Goal: Task Accomplishment & Management: Complete application form

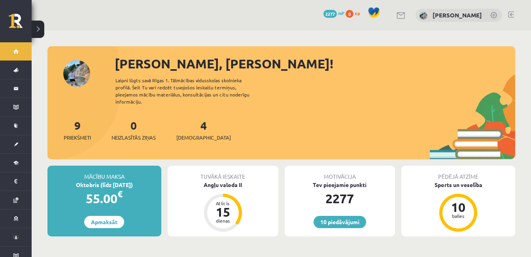
click at [41, 30] on button at bounding box center [38, 29] width 13 height 17
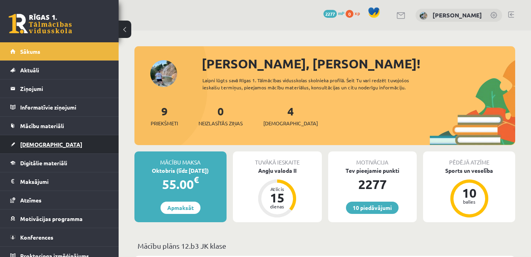
click at [33, 145] on span "[DEMOGRAPHIC_DATA]" at bounding box center [51, 144] width 62 height 7
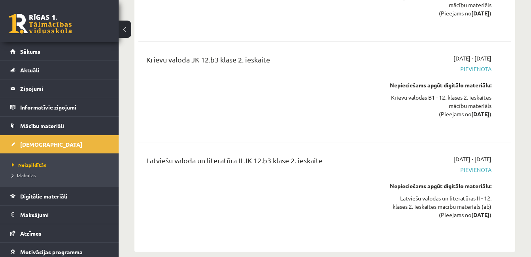
scroll to position [2358, 0]
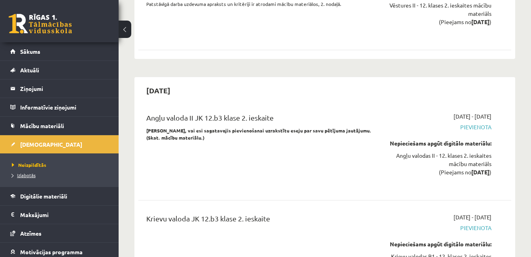
click at [27, 173] on span "Izlabotās" at bounding box center [24, 175] width 24 height 6
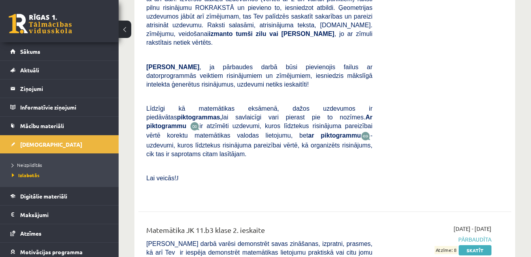
scroll to position [3126, 0]
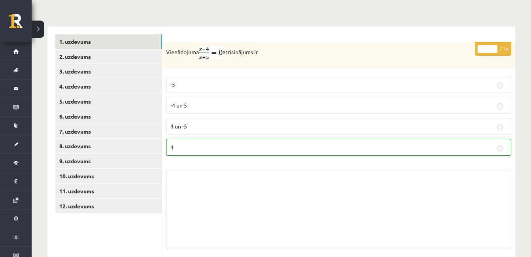
scroll to position [274, 0]
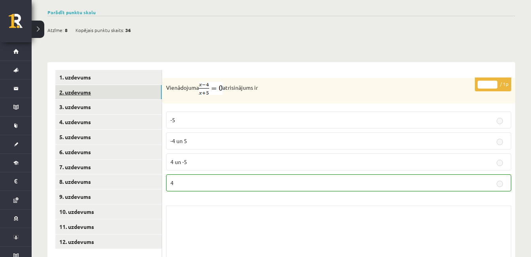
click at [102, 85] on link "2. uzdevums" at bounding box center [108, 92] width 106 height 15
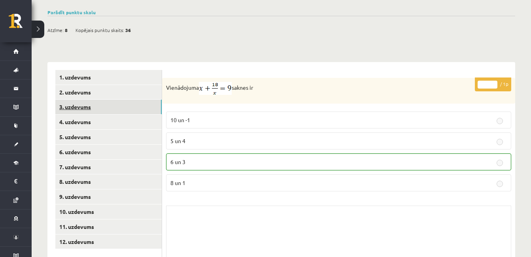
click at [102, 100] on link "3. uzdevums" at bounding box center [108, 107] width 106 height 15
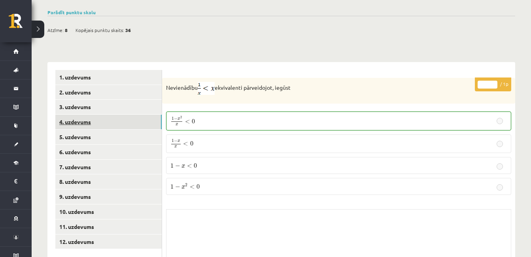
click at [102, 115] on link "4. uzdevums" at bounding box center [108, 122] width 106 height 15
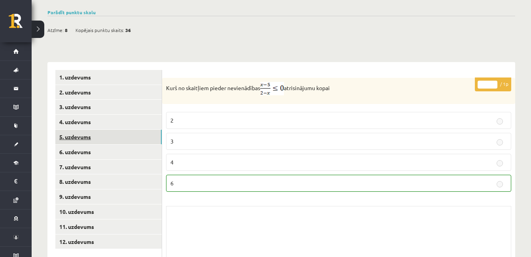
click at [103, 130] on link "5. uzdevums" at bounding box center [108, 137] width 106 height 15
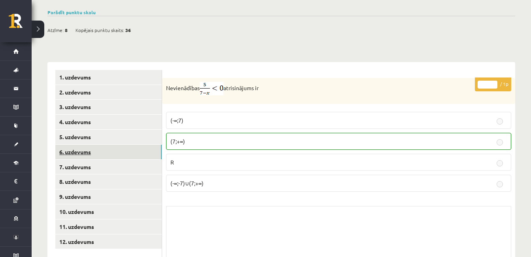
click at [103, 145] on link "6. uzdevums" at bounding box center [108, 152] width 106 height 15
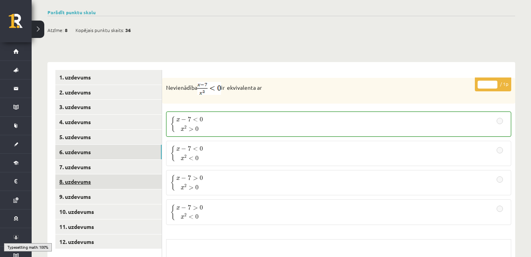
click at [103, 174] on link "8. uzdevums" at bounding box center [108, 181] width 106 height 15
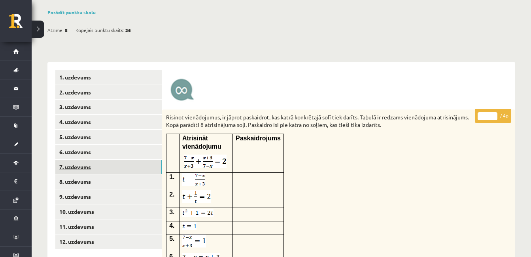
click at [106, 160] on link "7. uzdevums" at bounding box center [108, 167] width 106 height 15
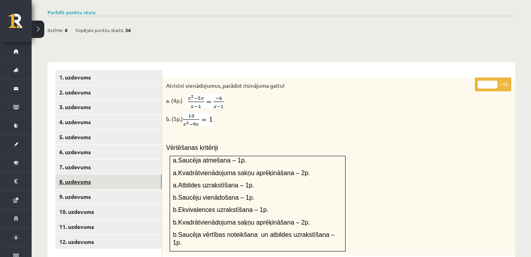
click at [107, 174] on link "8. uzdevums" at bounding box center [108, 181] width 106 height 15
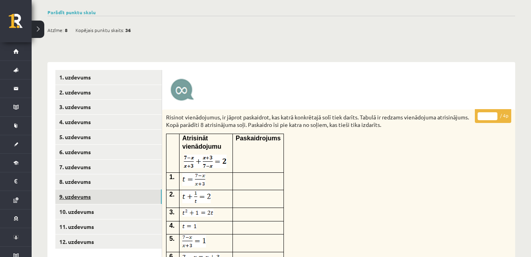
click at [110, 189] on link "9. uzdevums" at bounding box center [108, 196] width 106 height 15
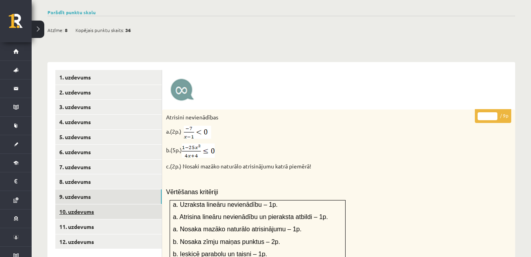
scroll to position [0, 0]
click at [112, 204] on link "10. uzdevums" at bounding box center [108, 211] width 106 height 15
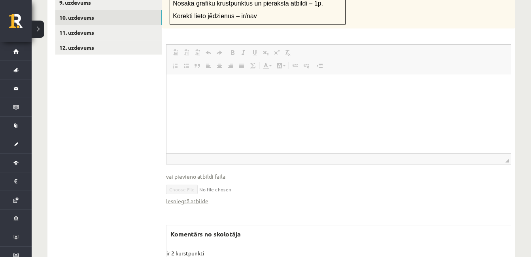
scroll to position [481, 0]
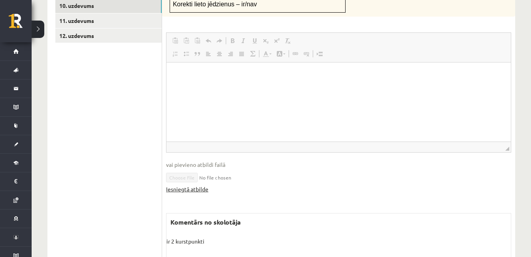
click at [185, 185] on link "Iesniegtā atbilde" at bounding box center [187, 189] width 42 height 8
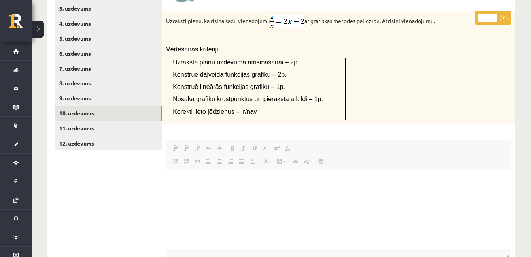
scroll to position [355, 0]
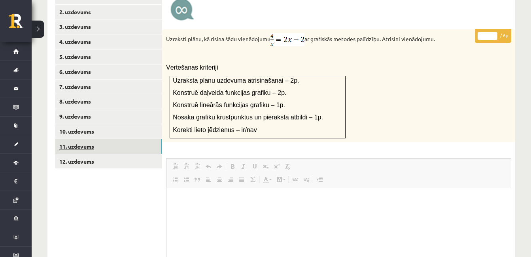
click at [123, 139] on link "11. uzdevums" at bounding box center [108, 146] width 106 height 15
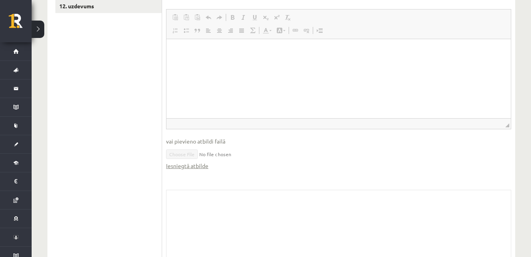
scroll to position [532, 0]
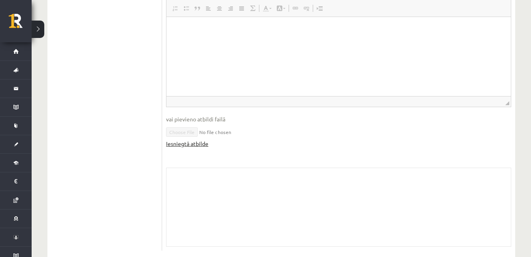
click at [198, 140] on link "Iesniegtā atbilde" at bounding box center [187, 144] width 42 height 8
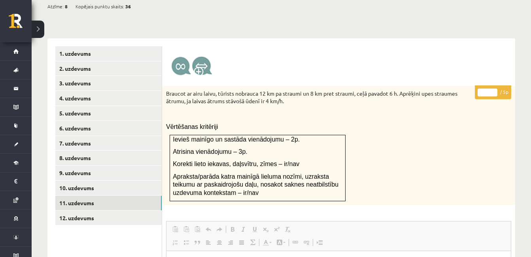
scroll to position [305, 0]
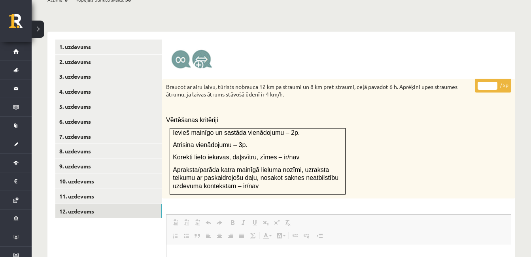
click at [108, 204] on link "12. uzdevums" at bounding box center [108, 211] width 106 height 15
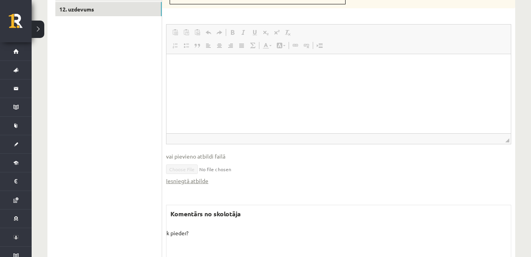
scroll to position [508, 0]
click at [196, 176] on link "Iesniegtā atbilde" at bounding box center [187, 180] width 42 height 8
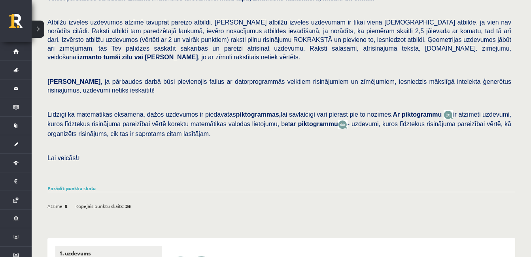
scroll to position [0, 0]
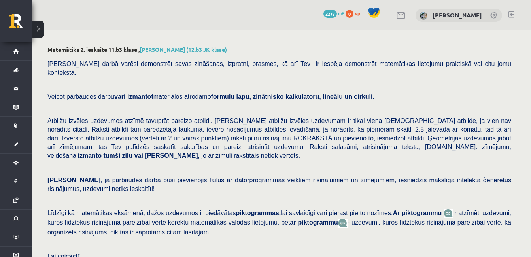
click at [34, 29] on button at bounding box center [38, 29] width 13 height 17
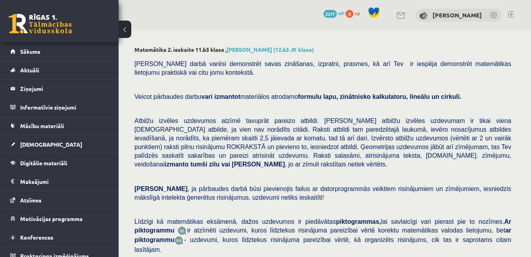
click at [30, 18] on link at bounding box center [40, 24] width 63 height 20
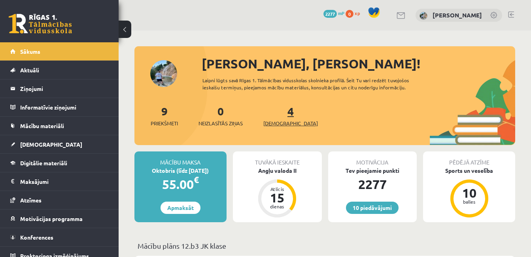
click at [280, 112] on link "4 Ieskaites" at bounding box center [290, 115] width 55 height 23
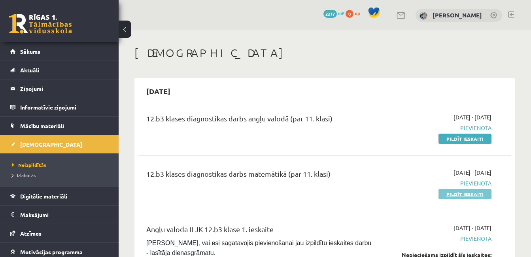
click at [472, 193] on link "Pildīt ieskaiti" at bounding box center [465, 194] width 53 height 10
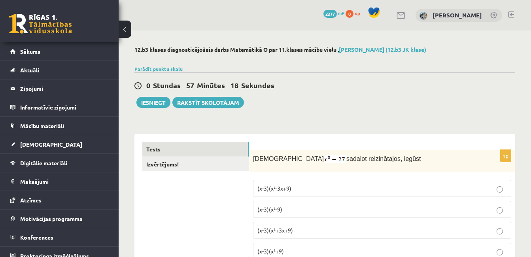
click at [123, 27] on button at bounding box center [125, 29] width 13 height 17
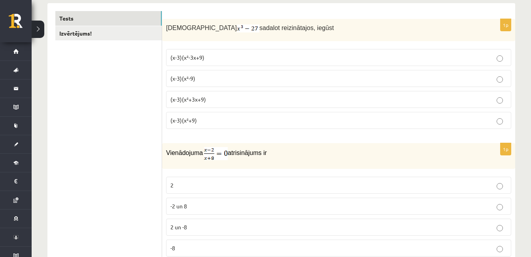
scroll to position [62, 0]
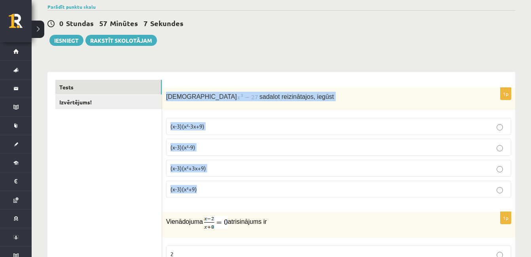
drag, startPoint x: 165, startPoint y: 95, endPoint x: 211, endPoint y: 187, distance: 103.5
click at [211, 187] on div "1p Izteiksmi sadalot reizinātajos, iegūst (x-3)(x²-3x+9) (x-3)(x²-9) (x-3)(x²+3…" at bounding box center [338, 146] width 353 height 116
copy div "Izteiksmi sadalot reizinātajos, iegūst (x-3)(x²-3x+9) (x-3)(x²-9) (x-3)(x²+3x+9…"
click at [237, 97] on img at bounding box center [248, 97] width 23 height 8
click at [224, 126] on p "(x-3)(x²-3x+9)" at bounding box center [338, 126] width 337 height 8
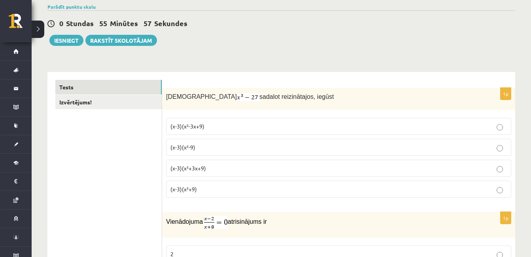
click at [197, 167] on span "(x-3)(x²+3x+9)" at bounding box center [188, 168] width 36 height 7
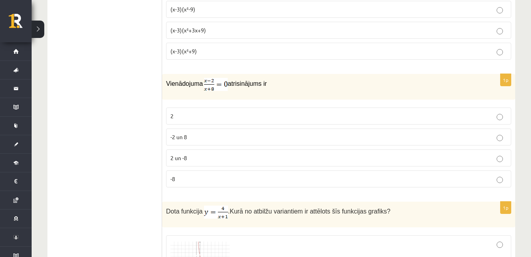
scroll to position [214, 0]
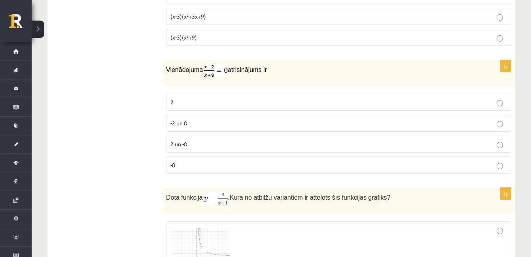
click at [392, 107] on label "2" at bounding box center [338, 102] width 345 height 17
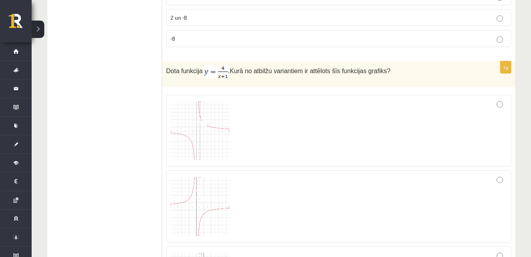
scroll to position [356, 0]
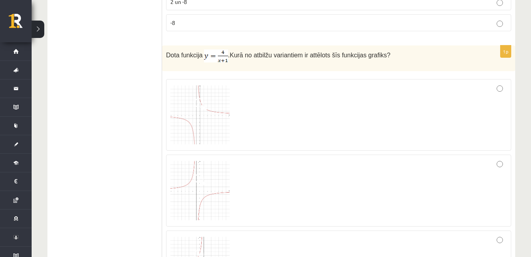
click at [204, 117] on img at bounding box center [199, 114] width 59 height 59
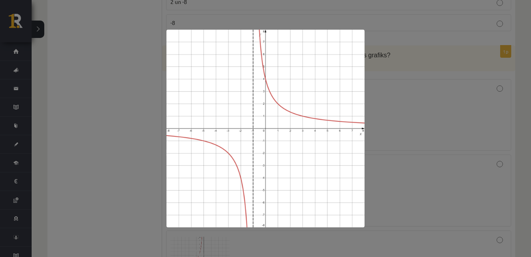
click at [522, 142] on div at bounding box center [265, 128] width 531 height 257
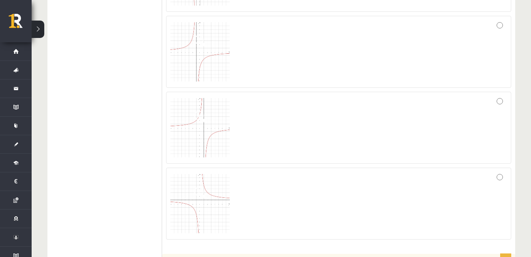
scroll to position [499, 0]
click at [187, 194] on img at bounding box center [199, 199] width 59 height 59
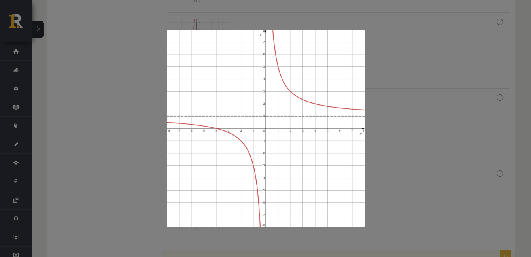
click at [469, 74] on div at bounding box center [265, 128] width 531 height 257
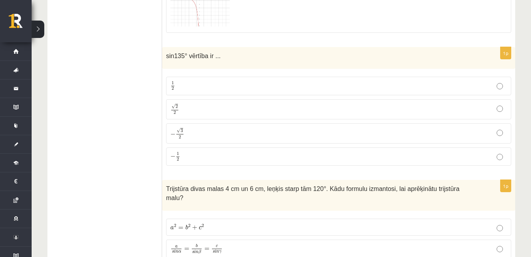
scroll to position [704, 0]
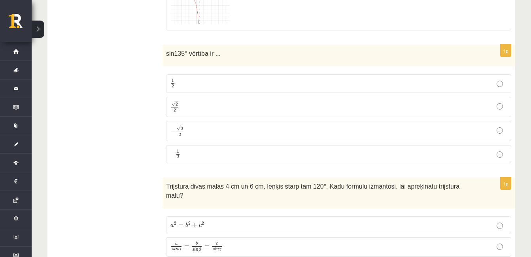
click at [248, 104] on p "√ 2 2 2 2" at bounding box center [338, 106] width 337 height 11
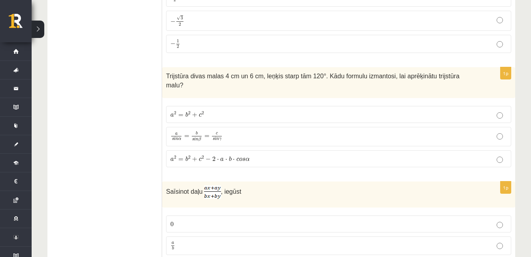
scroll to position [815, 0]
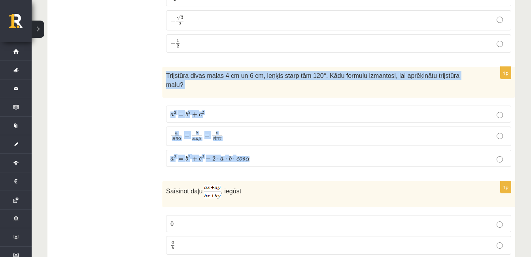
drag, startPoint x: 165, startPoint y: 74, endPoint x: 442, endPoint y: 155, distance: 289.1
click at [442, 155] on div "1p Trijstūra divas malas 4 cm un 6 cm, leņķis starp tām 120°. Kādu formulu izma…" at bounding box center [338, 120] width 353 height 106
copy div "Trijstūra divas malas 4 cm un 6 cm, leņķis starp tām 120°. Kādu formulu izmanto…"
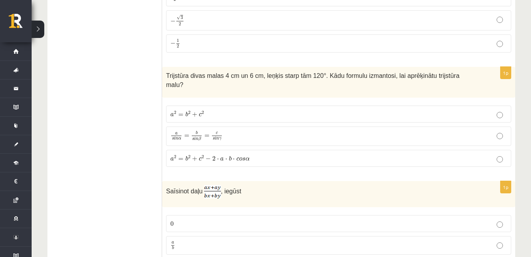
click at [233, 110] on p "a 2 = b 2 + c 2 a 2 = b 2 + c 2" at bounding box center [338, 114] width 337 height 8
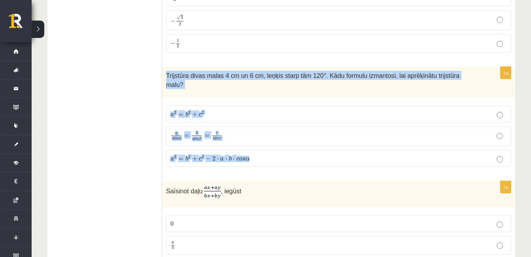
drag, startPoint x: 255, startPoint y: 149, endPoint x: 162, endPoint y: 80, distance: 115.3
click at [162, 80] on div "1p Trijstūra divas malas 4 cm un 6 cm, leņķis starp tām 120°. Kādu formulu izma…" at bounding box center [338, 120] width 353 height 106
copy div "Trijstūra divas malas 4 cm un 6 cm, leņķis starp tām 120°. Kādu formulu izmanto…"
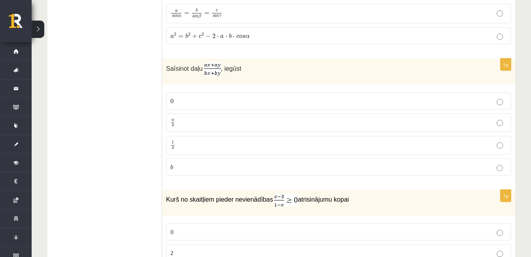
scroll to position [942, 0]
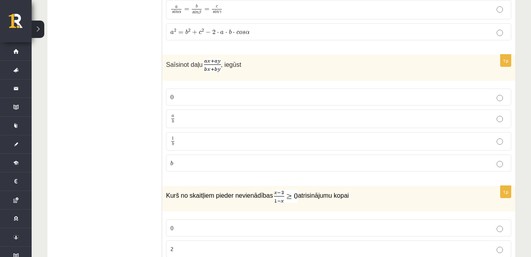
click at [364, 114] on p "a b a b" at bounding box center [338, 119] width 337 height 10
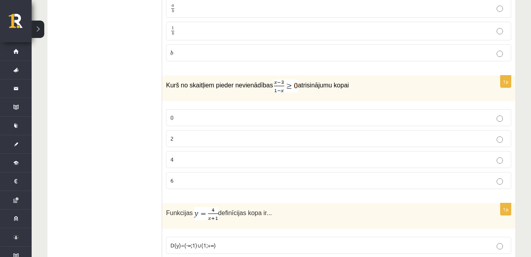
scroll to position [1052, 0]
click at [477, 134] on p "2" at bounding box center [338, 138] width 337 height 8
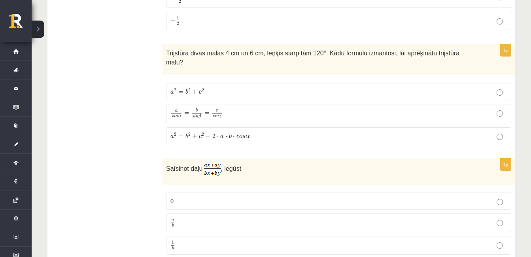
scroll to position [831, 0]
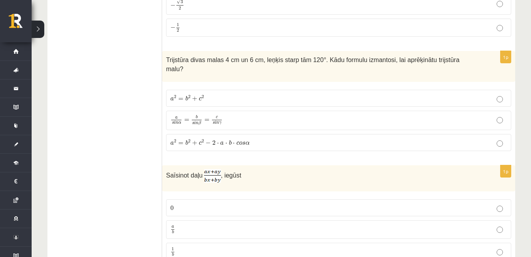
click at [309, 138] on p "a 2 = b 2 + c 2 − 2 ⋅ a ⋅ b ⋅ c o s α a 2 = b 2 + c 2 − 2 ⋅ a ⋅ b ⋅ c o s α" at bounding box center [338, 142] width 337 height 8
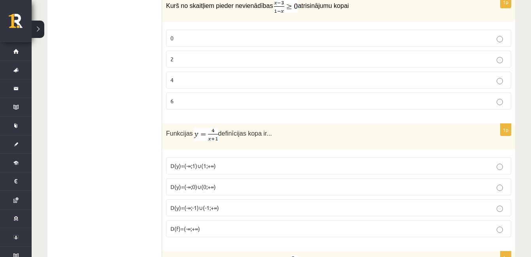
scroll to position [1147, 0]
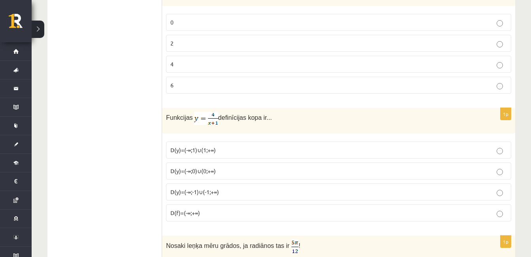
click at [253, 188] on p "D(y)=(-∞;-1)∪(-1;+∞)" at bounding box center [338, 192] width 337 height 8
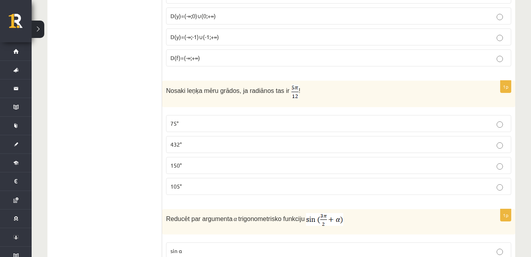
scroll to position [1306, 0]
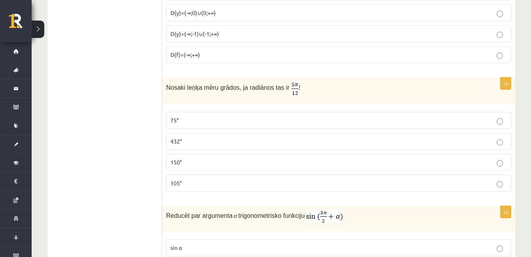
click at [303, 179] on p "105°" at bounding box center [338, 183] width 337 height 8
click at [217, 179] on p "105°" at bounding box center [338, 183] width 337 height 8
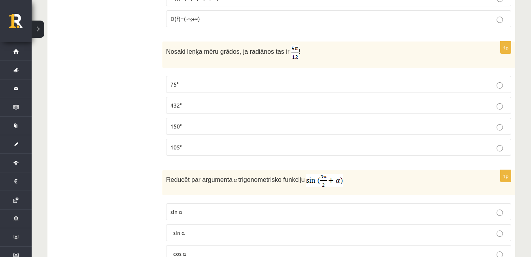
scroll to position [1353, 0]
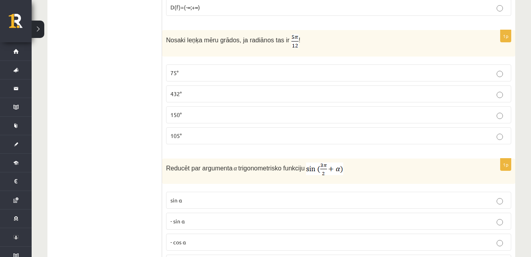
click at [383, 69] on p "75°" at bounding box center [338, 73] width 337 height 8
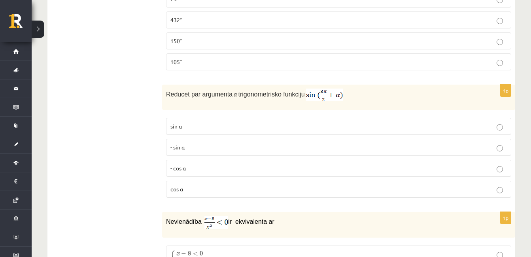
scroll to position [1432, 0]
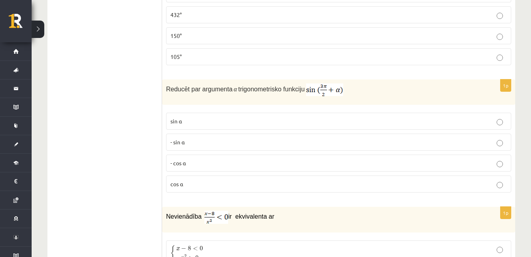
click at [427, 159] on p "- cos ⁡α" at bounding box center [338, 163] width 337 height 8
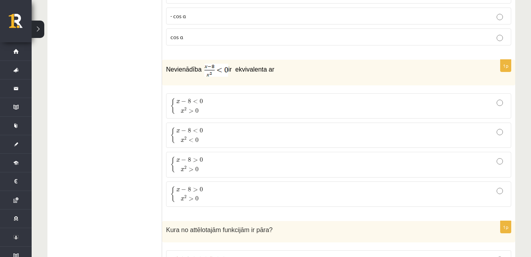
scroll to position [1575, 0]
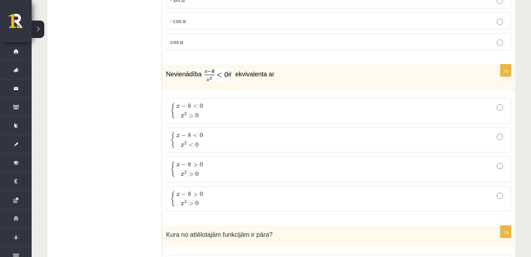
click at [252, 104] on p "{ x − 8 < 0 x 2 > 0 { x − 8 < 0 x 2 > 0" at bounding box center [338, 110] width 337 height 17
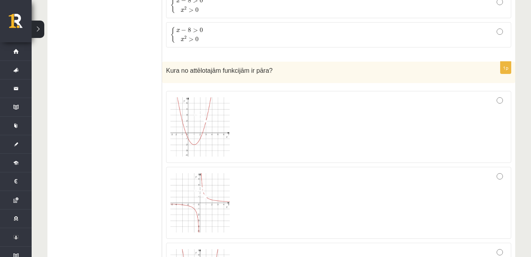
scroll to position [1759, 0]
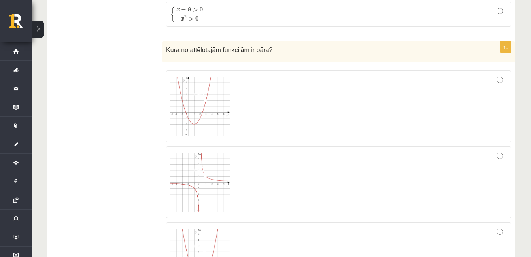
click at [203, 93] on span at bounding box center [200, 95] width 13 height 13
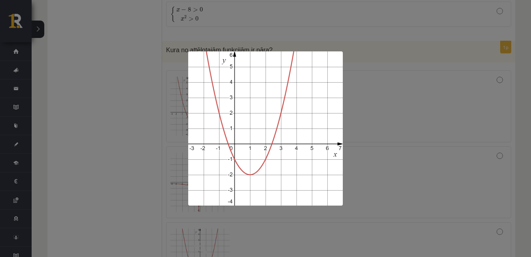
click at [500, 118] on div at bounding box center [265, 128] width 531 height 257
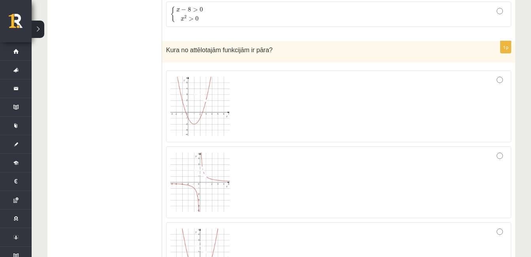
click at [196, 176] on img at bounding box center [199, 182] width 59 height 59
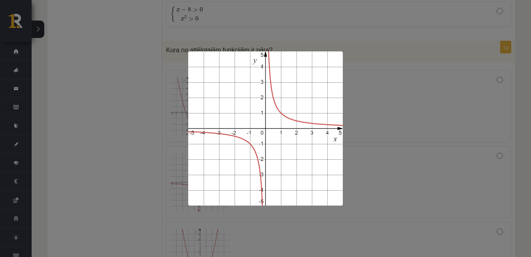
click at [433, 172] on div at bounding box center [265, 128] width 531 height 257
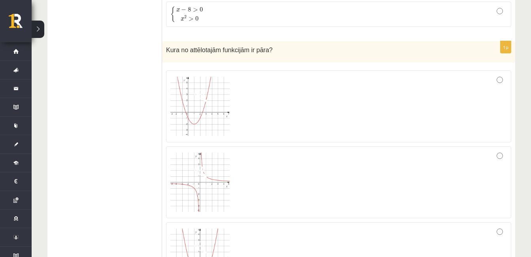
click at [201, 241] on span at bounding box center [200, 247] width 13 height 13
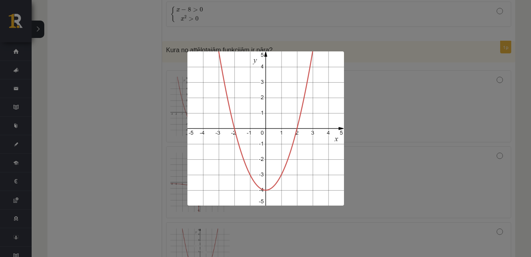
click at [420, 56] on div at bounding box center [265, 128] width 531 height 257
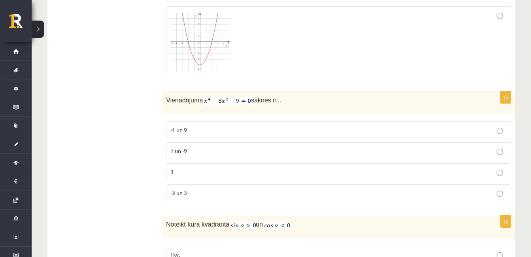
scroll to position [1965, 0]
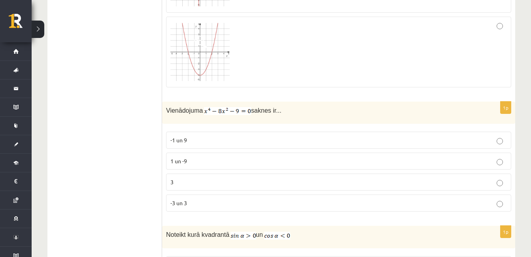
click at [288, 199] on p "-3 un 3" at bounding box center [338, 203] width 337 height 8
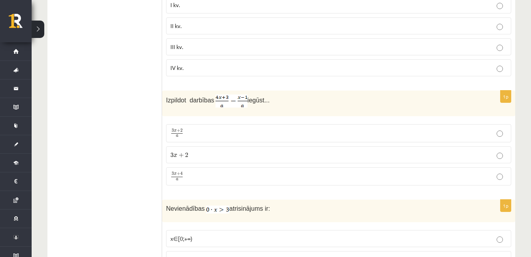
scroll to position [2234, 0]
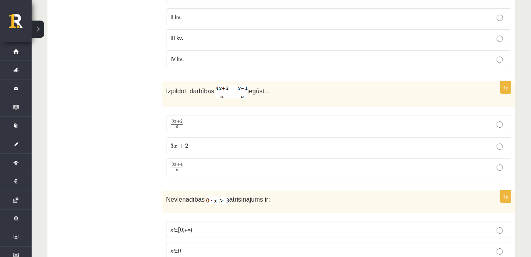
click at [310, 163] on p "3 x + 4 a 3 x + 4 a" at bounding box center [338, 168] width 337 height 10
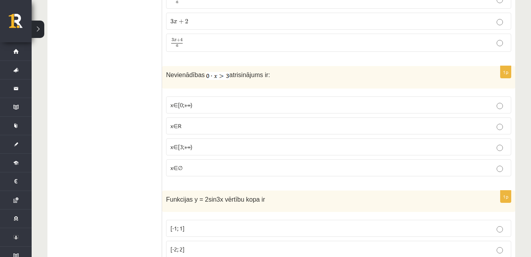
scroll to position [2360, 0]
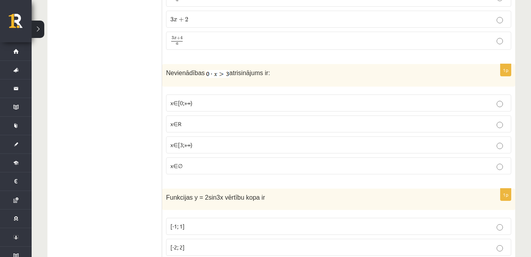
click at [306, 162] on label "x∈∅" at bounding box center [338, 165] width 345 height 17
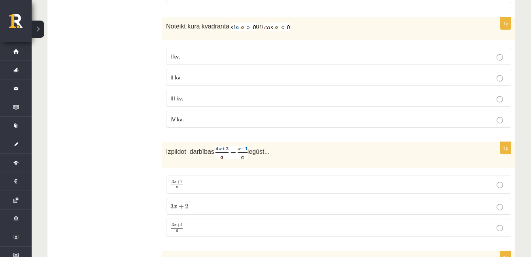
scroll to position [2171, 0]
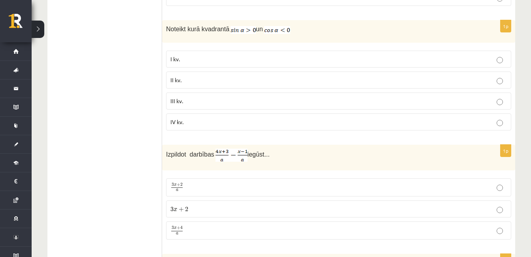
click at [288, 76] on p "II kv." at bounding box center [338, 80] width 337 height 8
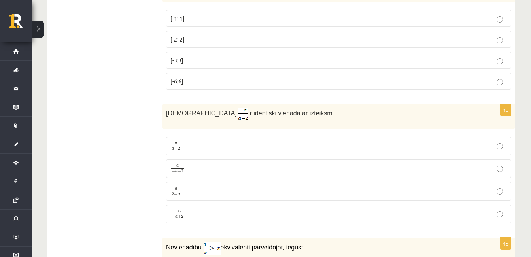
scroll to position [2566, 0]
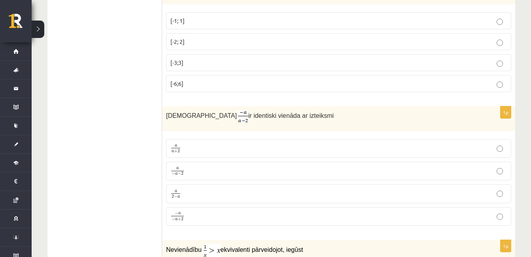
click at [276, 38] on p "[-2; 2]" at bounding box center [338, 42] width 337 height 8
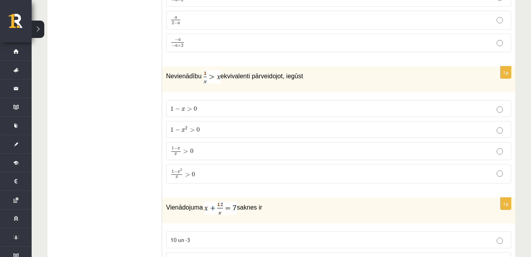
scroll to position [2740, 0]
click at [273, 168] on p "1 − x 2 x > 0 1 − x 2 x > 0" at bounding box center [338, 173] width 337 height 10
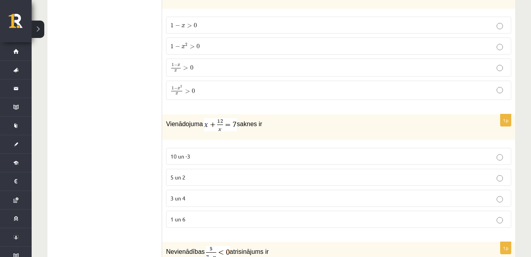
scroll to position [2835, 0]
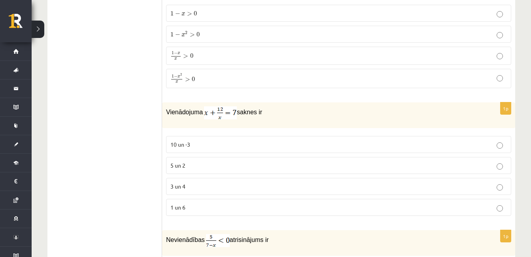
click at [363, 182] on p "3 un 4" at bounding box center [338, 186] width 337 height 8
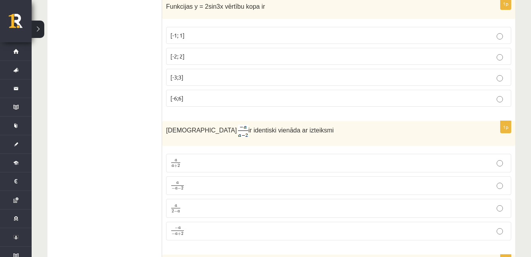
scroll to position [2550, 0]
click at [266, 204] on p "a 2 − a a 2 − a" at bounding box center [338, 209] width 337 height 10
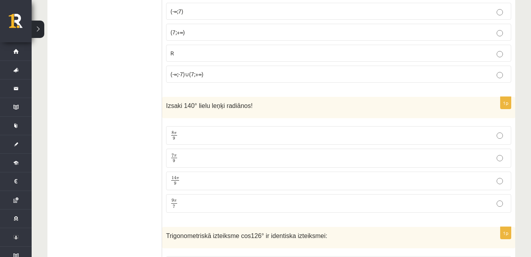
scroll to position [3099, 0]
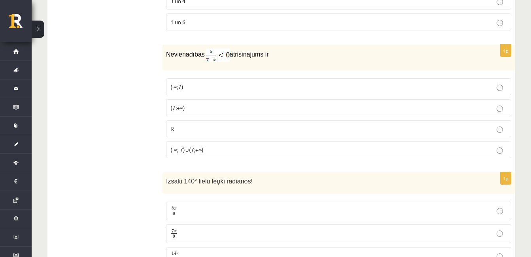
scroll to position [3020, 0]
click at [310, 104] on p "(7;+∞)" at bounding box center [338, 108] width 337 height 8
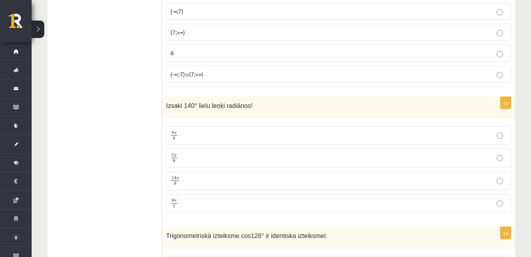
scroll to position [3099, 0]
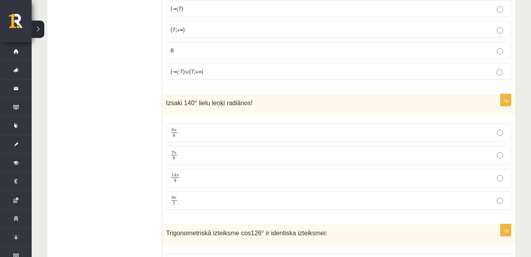
click at [471, 150] on p "7 π 9 7 π 9" at bounding box center [338, 155] width 337 height 10
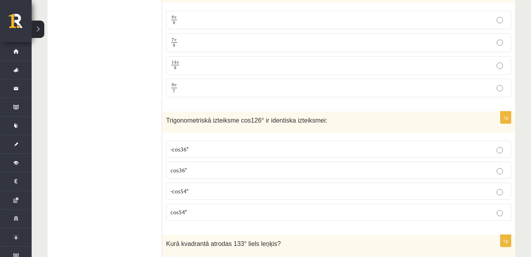
scroll to position [3225, 0]
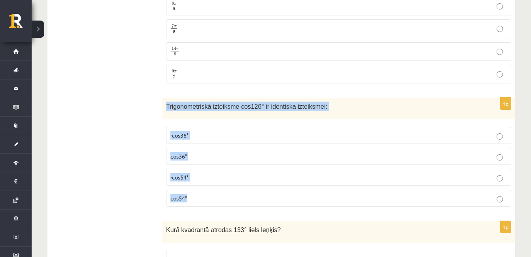
drag, startPoint x: 167, startPoint y: 96, endPoint x: 206, endPoint y: 188, distance: 99.8
click at [206, 188] on div "1p Trigonometriskā izteiksme cos126° ir identiska izteiksmei: -cos36° cos36° -c…" at bounding box center [338, 156] width 353 height 116
copy div "Trigonometriskā izteiksme cos126° ir identiska izteiksmei: -cos36° cos36° -cos5…"
click at [240, 173] on p "-cos54°" at bounding box center [338, 177] width 337 height 8
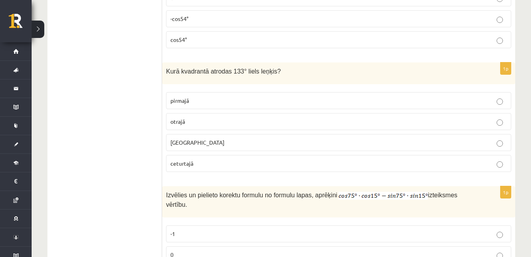
scroll to position [3391, 0]
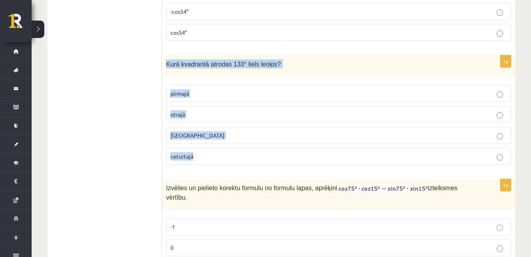
drag, startPoint x: 162, startPoint y: 52, endPoint x: 216, endPoint y: 159, distance: 120.3
click at [216, 159] on div "1p Kurā kvadrantā atrodas 133° liels leņķis? pirmajā otrajā trešajā ceturtajā" at bounding box center [338, 113] width 353 height 116
copy div "Kurā kvadrantā atrodas 133° liels leņķis? pirmajā otrajā trešajā ceturtajā"
click at [216, 110] on p "otrajā" at bounding box center [338, 114] width 337 height 8
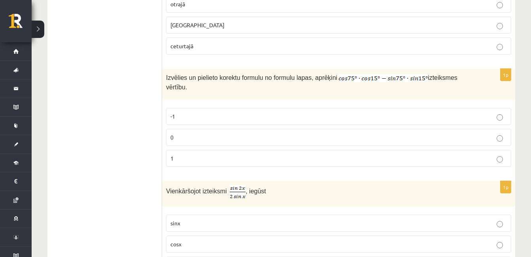
scroll to position [3508, 0]
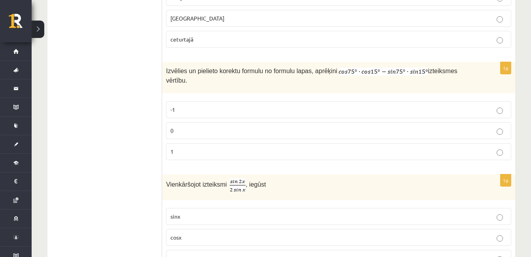
click at [460, 127] on p "0" at bounding box center [338, 131] width 337 height 8
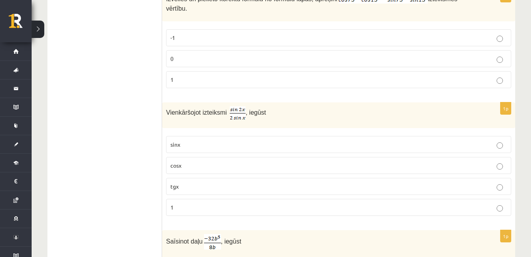
scroll to position [3587, 0]
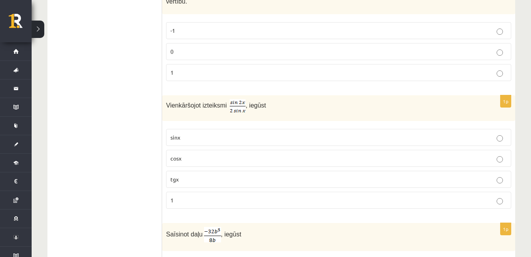
click at [348, 154] on p "cosx" at bounding box center [338, 158] width 337 height 8
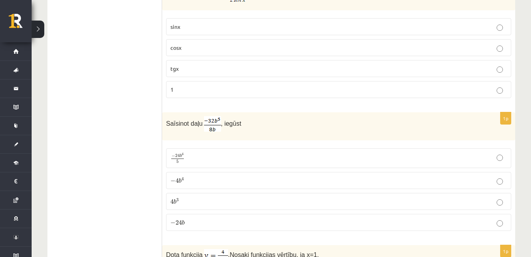
scroll to position [3714, 0]
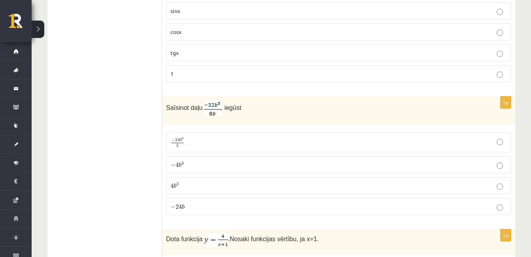
click at [342, 161] on p "− 4 b 4 − 4 b 4" at bounding box center [338, 165] width 337 height 8
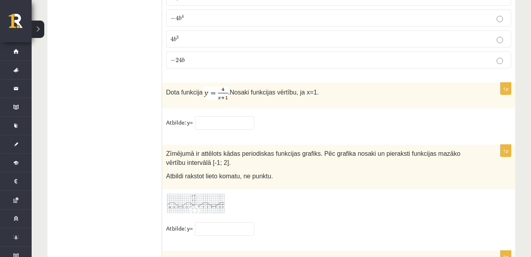
scroll to position [3872, 0]
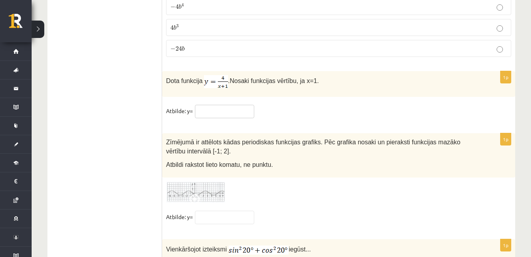
click at [242, 105] on input "text" at bounding box center [224, 111] width 59 height 13
type input "*"
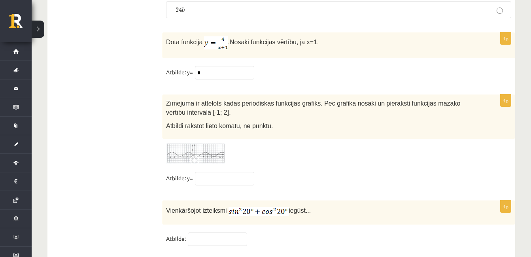
scroll to position [3912, 0]
click at [212, 231] on input "text" at bounding box center [217, 237] width 59 height 13
type input "*"
click at [191, 154] on span at bounding box center [196, 160] width 13 height 13
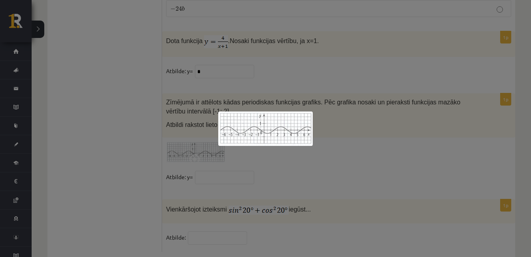
click at [382, 187] on div at bounding box center [265, 128] width 531 height 257
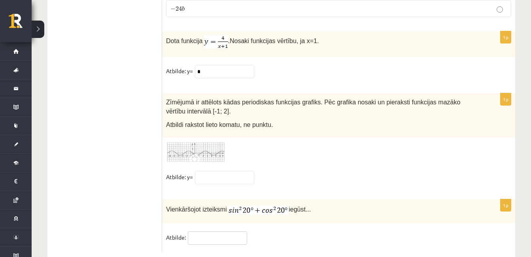
click at [215, 231] on input "text" at bounding box center [217, 237] width 59 height 13
type input "*"
click at [211, 171] on input "text" at bounding box center [224, 177] width 59 height 13
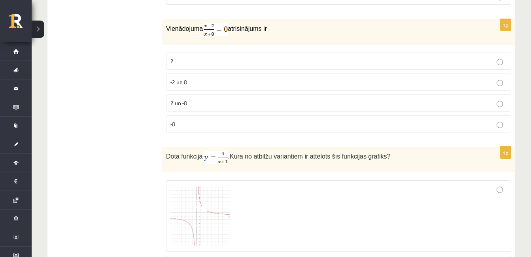
scroll to position [0, 0]
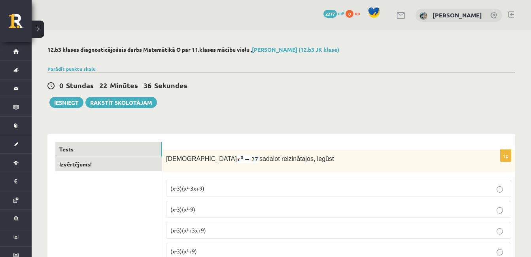
type input "**"
click at [73, 164] on link "Izvērtējums!" at bounding box center [108, 164] width 106 height 15
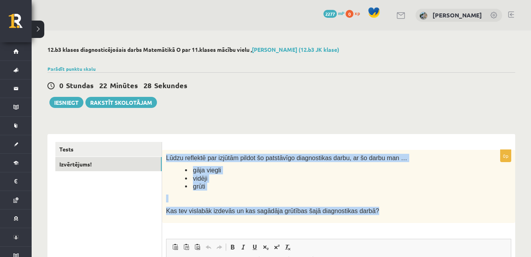
drag, startPoint x: 166, startPoint y: 154, endPoint x: 362, endPoint y: 203, distance: 201.8
click at [362, 203] on div "Lūdzu reflektē par izjūtām pildot šo patstāvīgo diagnostikas darbu, ar šo darbu…" at bounding box center [338, 186] width 353 height 73
copy div "Lūdzu reflektē par izjūtām pildot šo patstāvīgo diagnostikas darbu, ar šo darbu…"
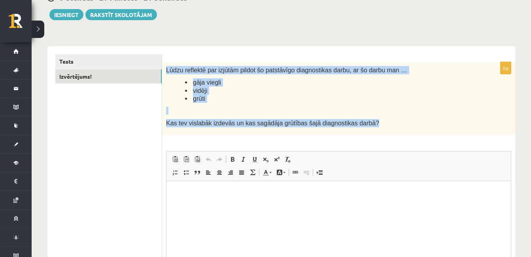
scroll to position [98, 0]
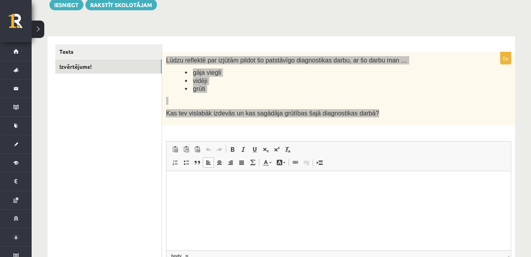
click at [347, 189] on html at bounding box center [339, 183] width 344 height 24
paste body "Визуальный текстовый редактор, wiswyg-editor-user-answer-47363872086720"
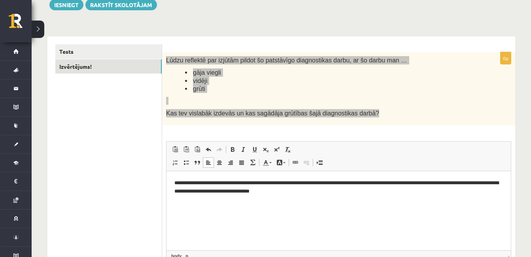
click at [175, 180] on p "**********" at bounding box center [338, 187] width 329 height 17
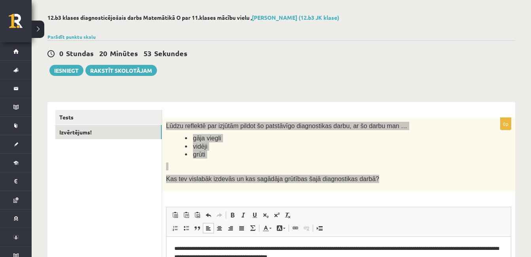
scroll to position [28, 0]
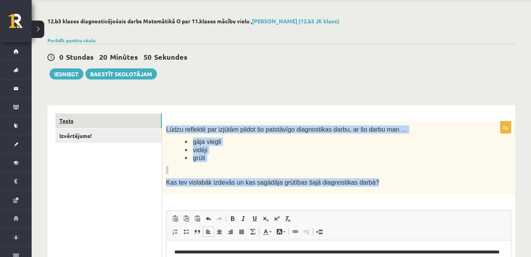
click at [115, 121] on link "Tests" at bounding box center [108, 121] width 106 height 15
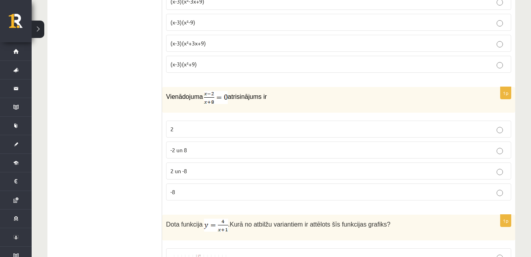
scroll to position [0, 0]
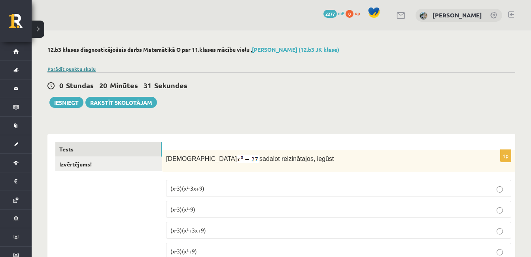
click at [75, 68] on link "Parādīt punktu skalu" at bounding box center [71, 69] width 48 height 6
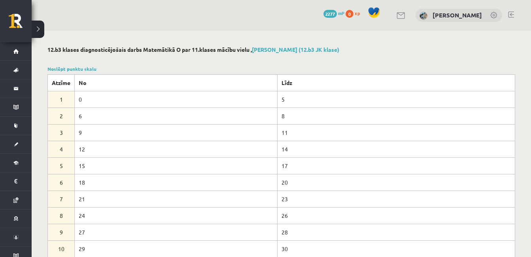
click at [83, 65] on div "Noslēpt punktu skalu Atzīme No Līdz 1 0 5 2 6 8 3 9 11 4 12 14 5 15 17 6 18 20 …" at bounding box center [281, 161] width 468 height 192
click at [81, 70] on link "Noslēpt punktu skalu" at bounding box center [71, 69] width 49 height 6
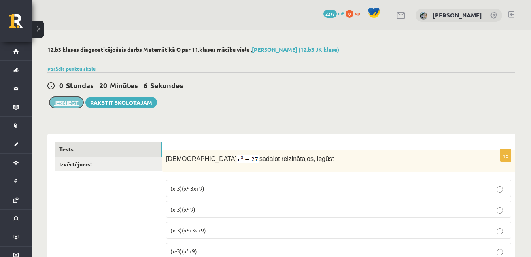
click at [70, 102] on button "Iesniegt" at bounding box center [66, 102] width 34 height 11
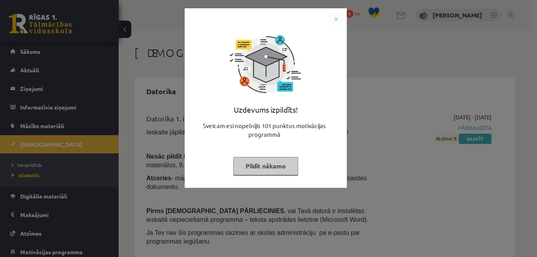
click at [272, 161] on button "Pildīt nākamo" at bounding box center [265, 166] width 65 height 18
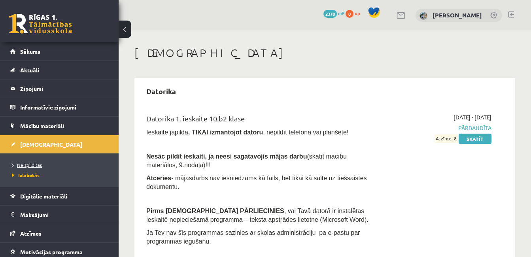
click at [33, 161] on link "Neizpildītās" at bounding box center [61, 164] width 99 height 7
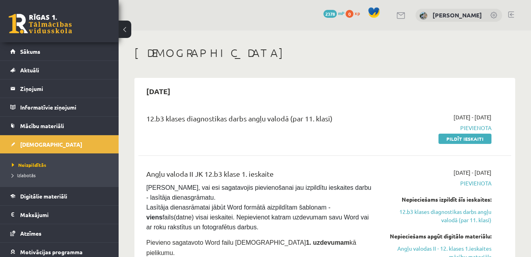
click at [35, 25] on link at bounding box center [40, 24] width 63 height 20
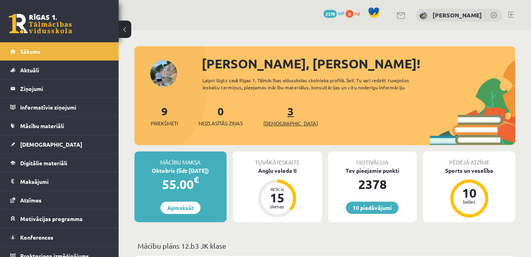
click at [276, 115] on link "3 Ieskaites" at bounding box center [290, 115] width 55 height 23
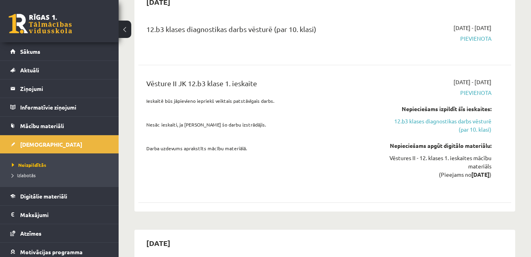
scroll to position [678, 0]
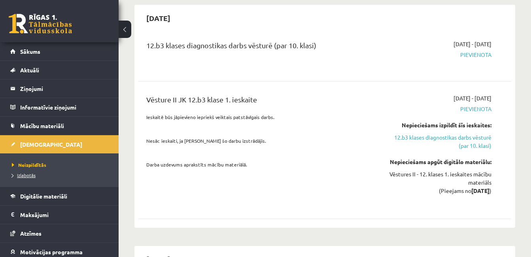
click at [28, 176] on span "Izlabotās" at bounding box center [24, 175] width 24 height 6
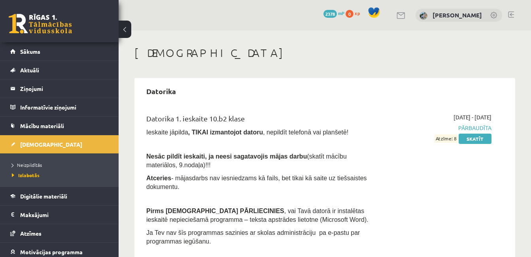
click at [57, 19] on link at bounding box center [40, 24] width 63 height 20
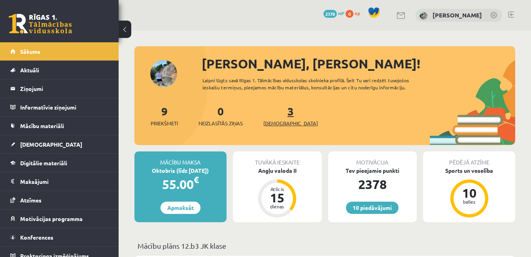
click at [277, 112] on link "3 Ieskaites" at bounding box center [290, 115] width 55 height 23
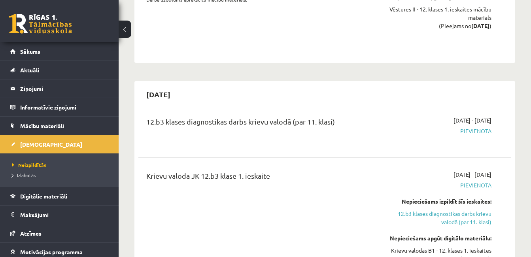
scroll to position [851, 0]
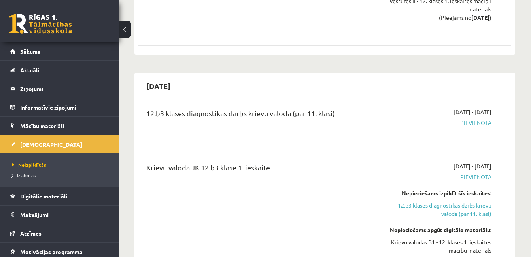
click at [32, 175] on span "Izlabotās" at bounding box center [24, 175] width 24 height 6
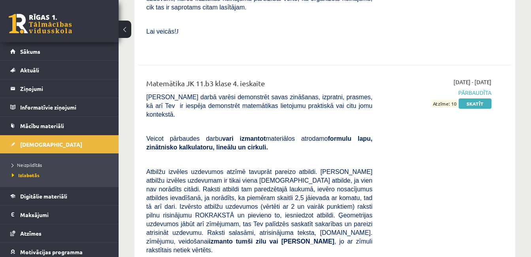
scroll to position [4003, 0]
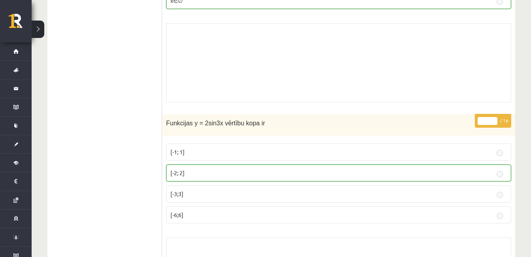
scroll to position [3664, 0]
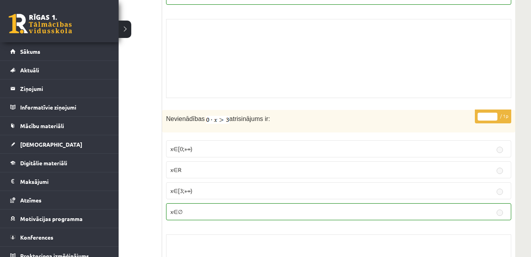
click at [47, 19] on link at bounding box center [40, 24] width 63 height 20
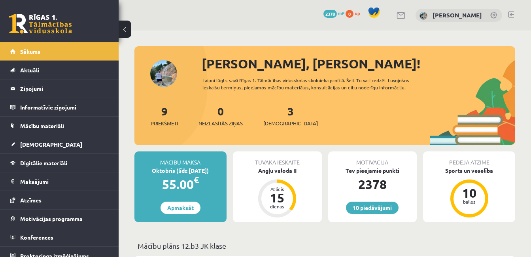
scroll to position [20, 0]
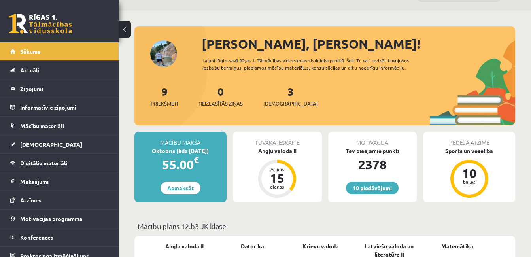
click at [279, 99] on div "3 Ieskaites" at bounding box center [290, 95] width 55 height 25
click at [279, 108] on div "9 Priekšmeti 0 Neizlasītās ziņas 3 Ieskaites" at bounding box center [324, 104] width 381 height 42
click at [278, 102] on span "[DEMOGRAPHIC_DATA]" at bounding box center [290, 104] width 55 height 8
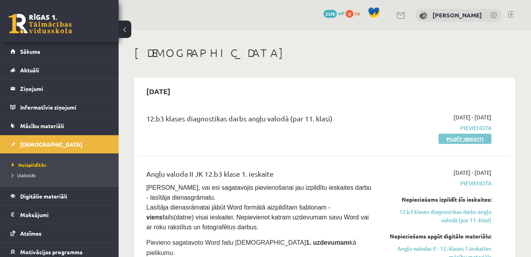
click at [458, 137] on link "Pildīt ieskaiti" at bounding box center [465, 139] width 53 height 10
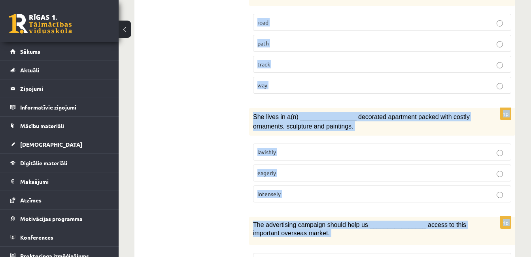
scroll to position [1269, 0]
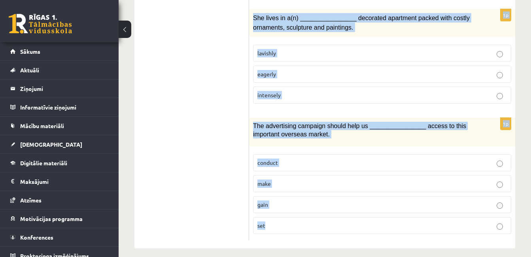
drag, startPoint x: 252, startPoint y: 175, endPoint x: 413, endPoint y: 274, distance: 189.8
copy form "L’i dol sita con adi el seddoei temporinc ut labore etdolore magnaali eni admin…"
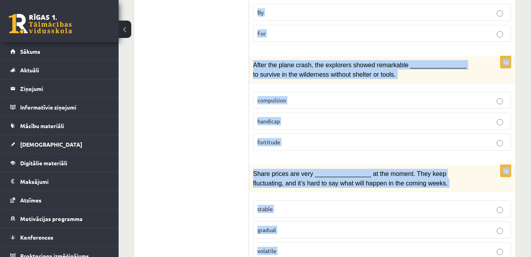
scroll to position [432, 0]
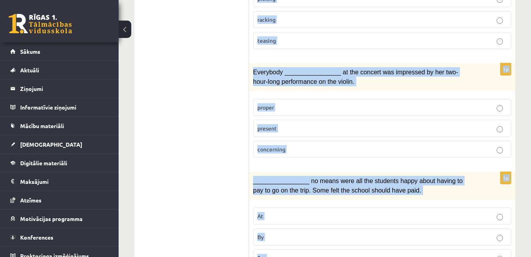
click at [125, 29] on button at bounding box center [125, 29] width 13 height 17
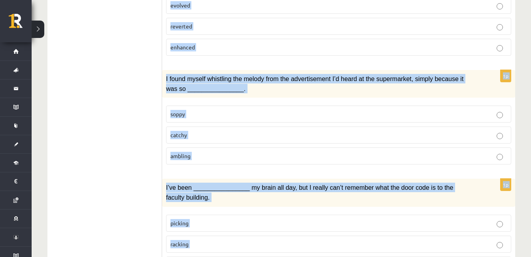
scroll to position [0, 0]
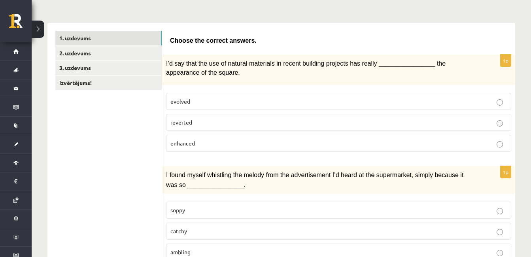
scroll to position [127, 0]
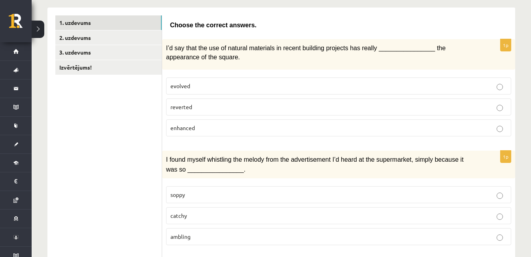
click at [298, 131] on p "enhanced" at bounding box center [338, 128] width 337 height 8
click at [269, 213] on p "catchy" at bounding box center [338, 216] width 337 height 8
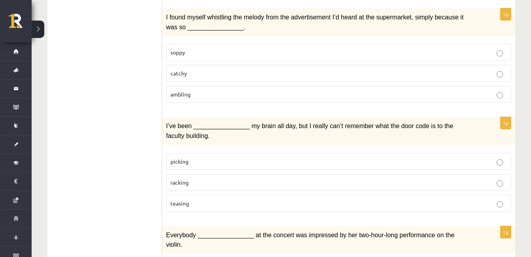
scroll to position [285, 0]
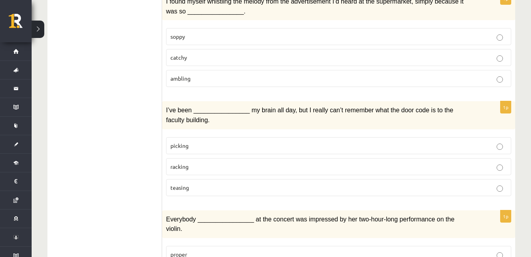
click at [308, 163] on p "racking" at bounding box center [338, 167] width 337 height 8
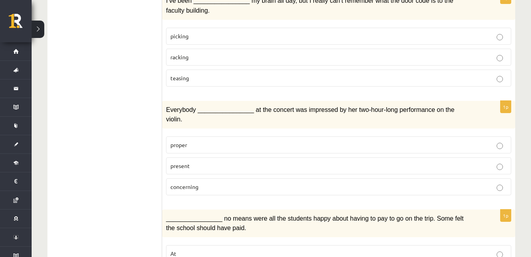
scroll to position [396, 0]
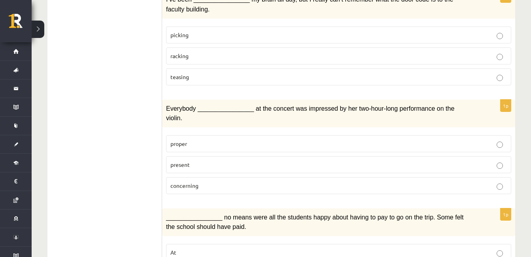
click at [387, 161] on p "present" at bounding box center [338, 165] width 337 height 8
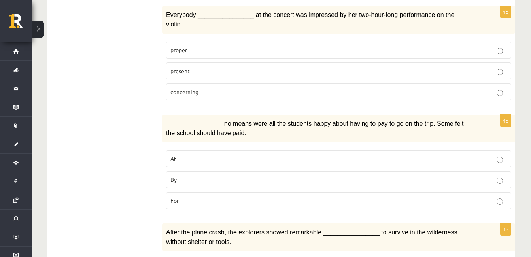
scroll to position [490, 0]
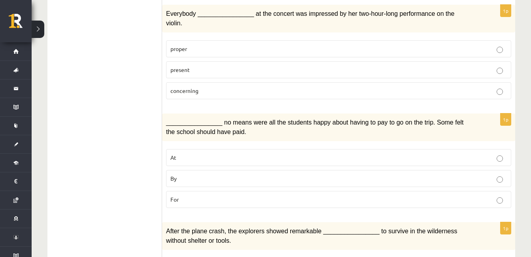
click at [271, 174] on p "By" at bounding box center [338, 178] width 337 height 8
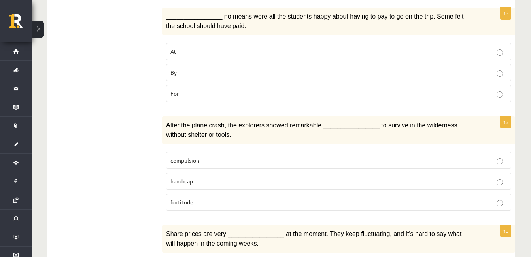
scroll to position [601, 0]
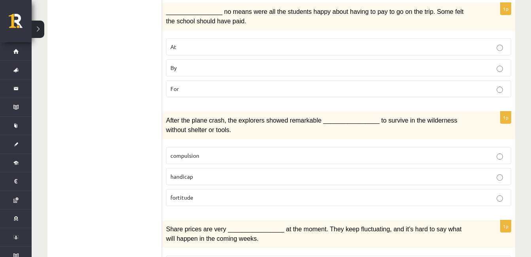
click at [246, 189] on label "fortitude" at bounding box center [338, 197] width 345 height 17
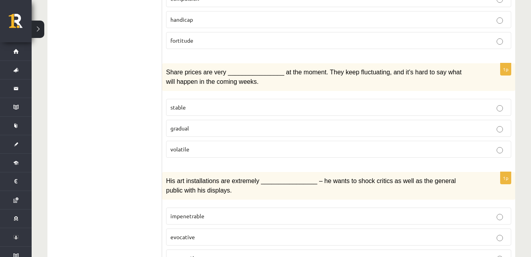
scroll to position [759, 0]
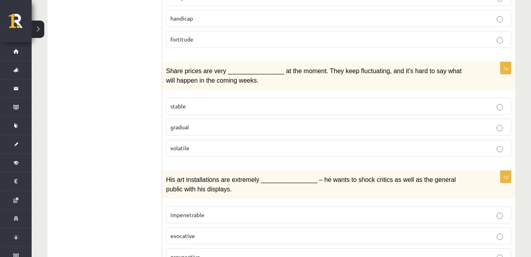
click at [414, 144] on p "volatile" at bounding box center [338, 148] width 337 height 8
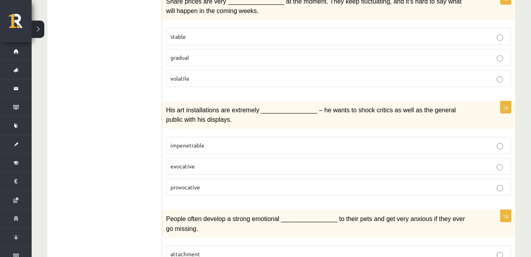
scroll to position [838, 0]
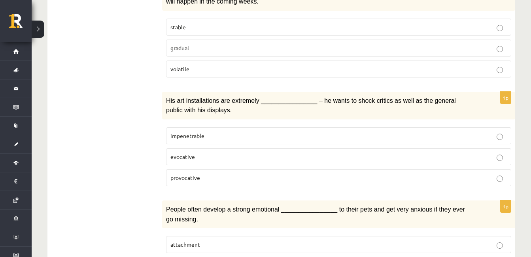
click at [302, 174] on p "provocative" at bounding box center [338, 178] width 337 height 8
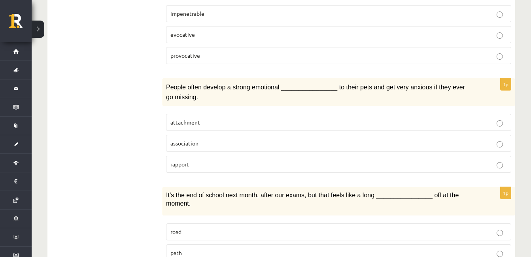
scroll to position [965, 0]
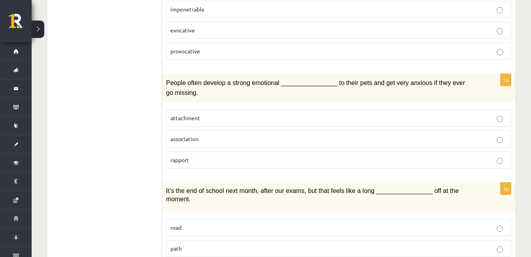
click at [286, 110] on label "attachment" at bounding box center [338, 118] width 345 height 17
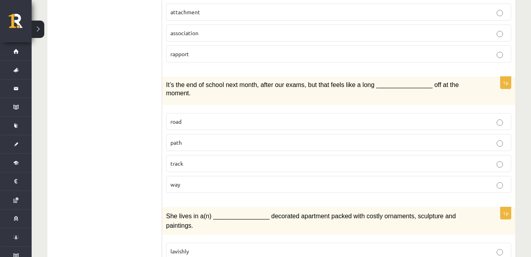
scroll to position [1076, 0]
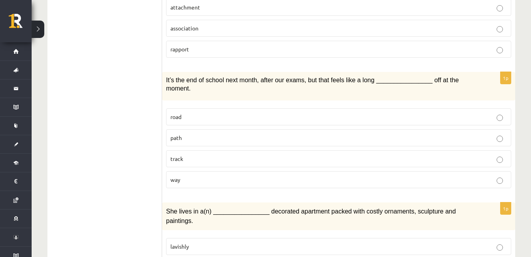
click at [439, 176] on p "way" at bounding box center [338, 180] width 337 height 8
click at [486, 238] on label "lavishly" at bounding box center [338, 246] width 345 height 17
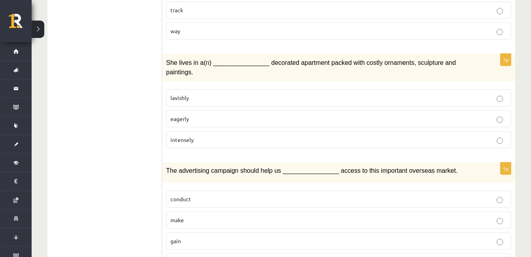
scroll to position [1225, 0]
click at [329, 236] on p "gain" at bounding box center [338, 240] width 337 height 8
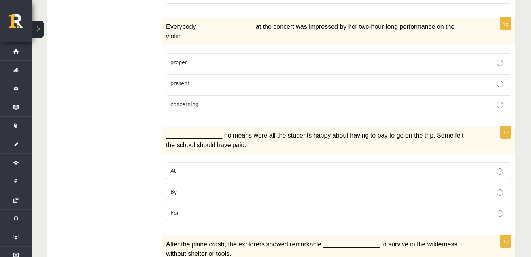
scroll to position [28, 0]
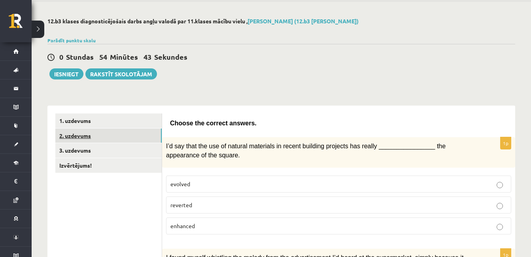
click at [80, 136] on link "2. uzdevums" at bounding box center [108, 136] width 106 height 15
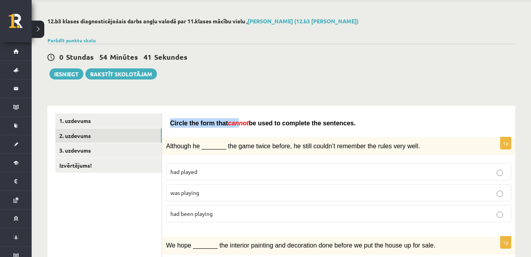
drag, startPoint x: 169, startPoint y: 121, endPoint x: 234, endPoint y: 128, distance: 65.3
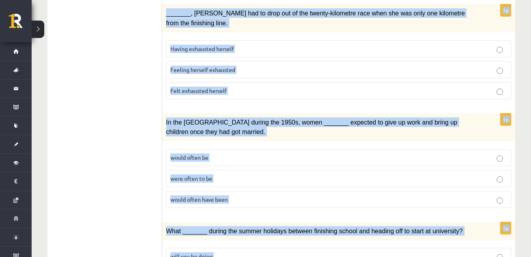
scroll to position [931, 0]
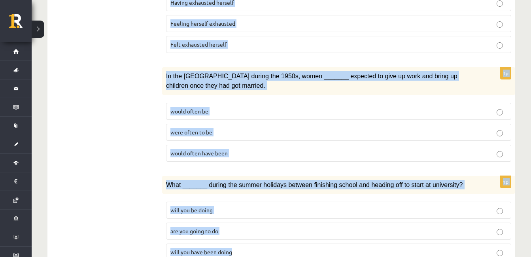
drag, startPoint x: 168, startPoint y: 123, endPoint x: 327, endPoint y: 262, distance: 211.3
copy form "Circle the form that cannot be used to complete the sentences. 1p Although he _…"
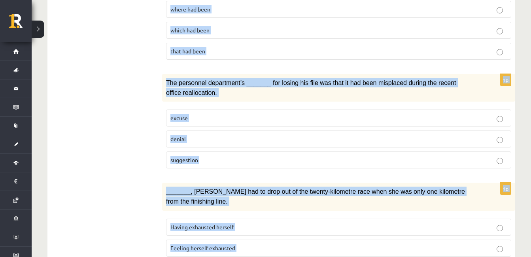
scroll to position [0, 0]
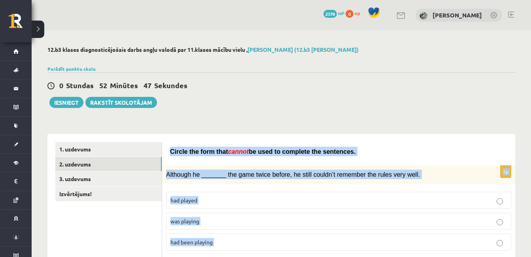
click at [367, 216] on label "was playing" at bounding box center [338, 221] width 345 height 17
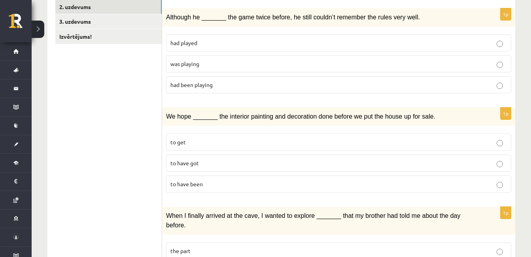
scroll to position [158, 0]
click at [332, 180] on p "to have been" at bounding box center [338, 183] width 337 height 8
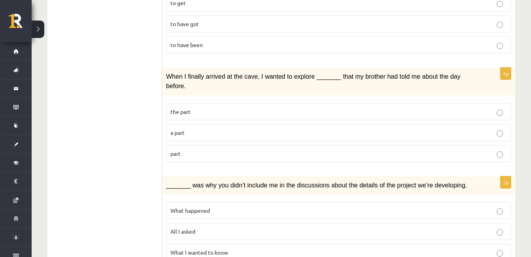
scroll to position [301, 0]
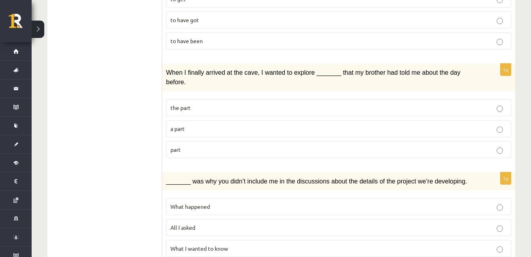
click at [372, 146] on p "part" at bounding box center [338, 150] width 337 height 8
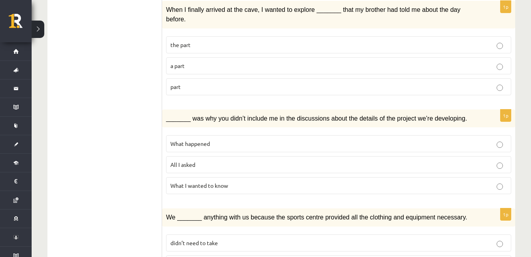
scroll to position [364, 0]
click at [289, 139] on p "What happened" at bounding box center [338, 143] width 337 height 8
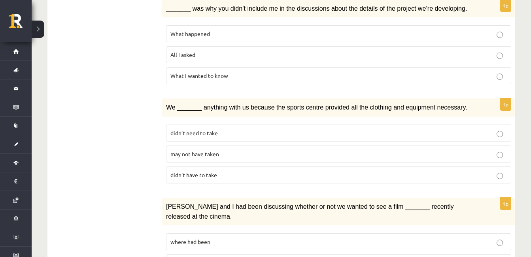
scroll to position [475, 0]
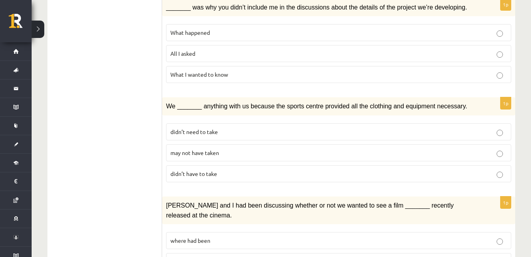
click at [281, 149] on p "may not have taken" at bounding box center [338, 153] width 337 height 8
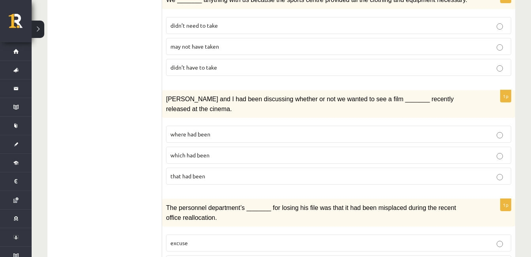
scroll to position [585, 0]
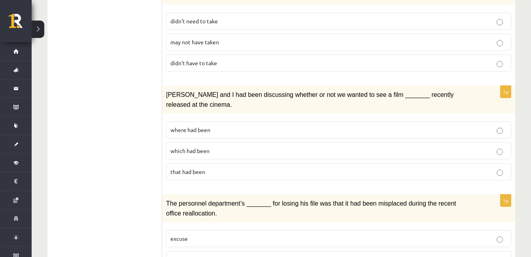
click at [297, 126] on p "where had been" at bounding box center [338, 130] width 337 height 8
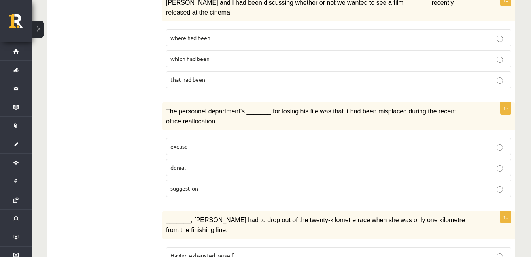
scroll to position [680, 0]
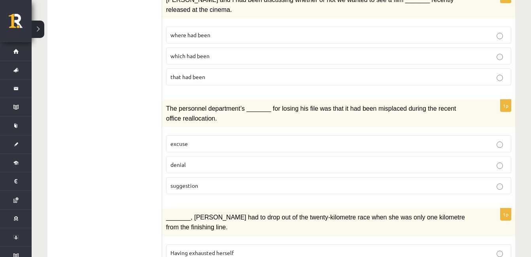
click at [258, 156] on label "denial" at bounding box center [338, 164] width 345 height 17
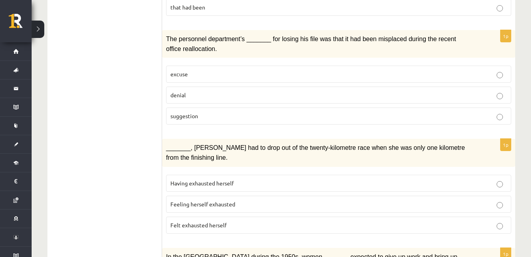
scroll to position [759, 0]
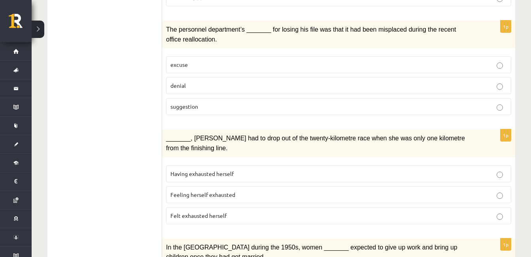
click at [252, 212] on p "Felt exhausted herself" at bounding box center [338, 216] width 337 height 8
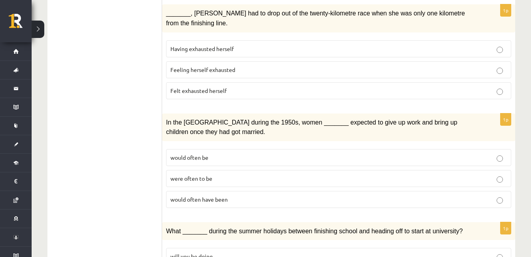
scroll to position [886, 0]
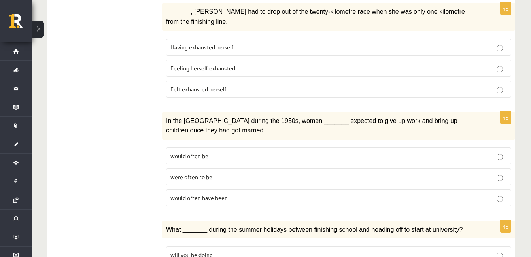
click at [240, 194] on p "would often have been" at bounding box center [338, 198] width 337 height 8
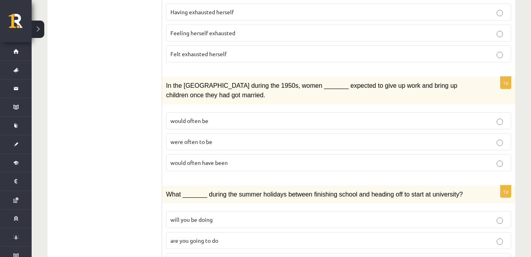
scroll to position [931, 0]
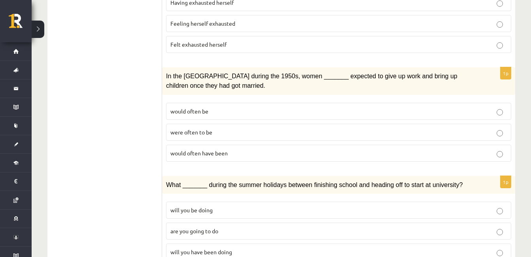
click at [293, 248] on p "will you have been doing" at bounding box center [338, 252] width 337 height 8
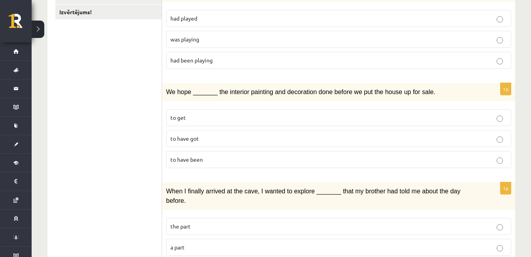
scroll to position [0, 0]
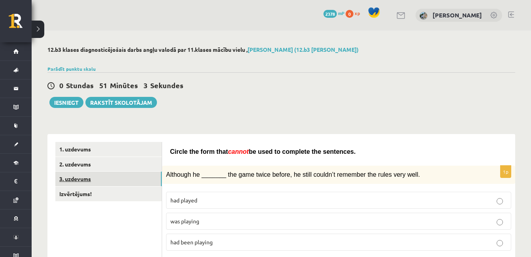
click at [142, 180] on link "3. uzdevums" at bounding box center [108, 179] width 106 height 15
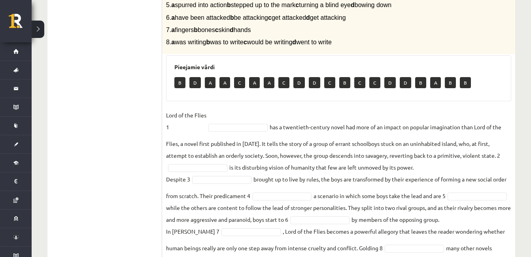
scroll to position [240, 0]
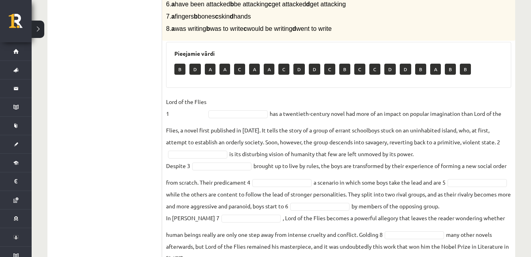
click at [97, 107] on ul "1. uzdevums 2. uzdevums 3. uzdevums Izvērtējums!" at bounding box center [108, 85] width 107 height 366
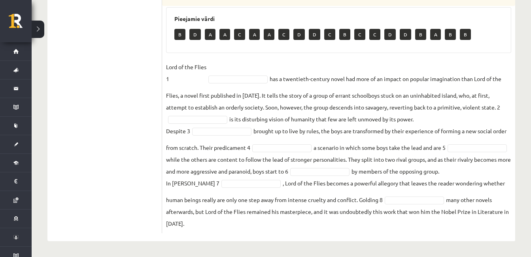
scroll to position [287, 0]
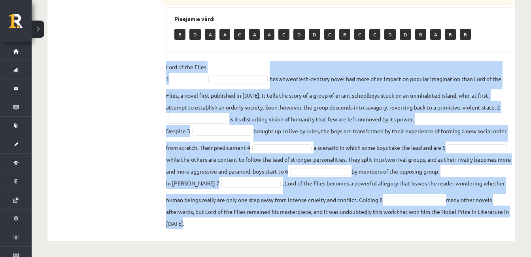
drag, startPoint x: 167, startPoint y: 53, endPoint x: 527, endPoint y: 230, distance: 401.4
click at [527, 230] on div "12.b3 klases diagnosticējošais darbs angļu valodā par 11.klases mācību vielu , …" at bounding box center [282, 7] width 500 height 502
copy fieldset "Lord of the Flies 1 has a twentieth-century novel had more of an impact on popu…"
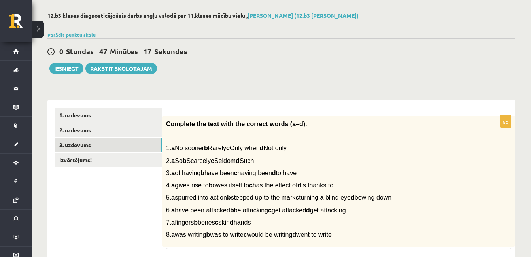
scroll to position [30, 0]
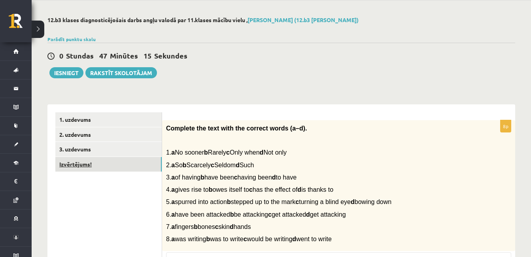
click at [100, 166] on link "Izvērtējums!" at bounding box center [108, 164] width 106 height 15
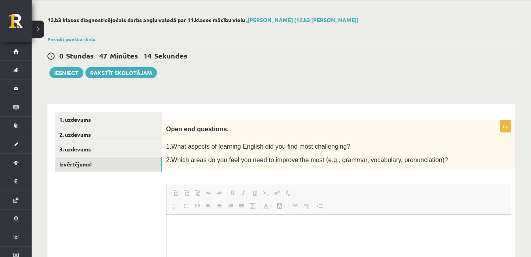
scroll to position [0, 0]
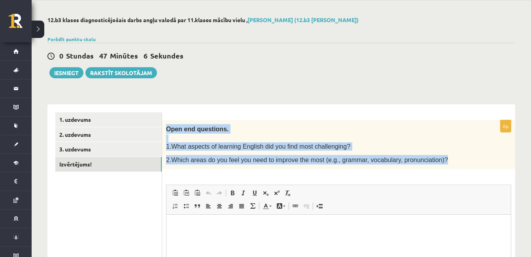
drag, startPoint x: 167, startPoint y: 127, endPoint x: 438, endPoint y: 161, distance: 273.4
click at [438, 161] on div "Open end questions. 1.What aspects of learning English did you find most challe…" at bounding box center [338, 144] width 353 height 49
copy div "Open end questions. 1.What aspects of learning English did you find most challe…"
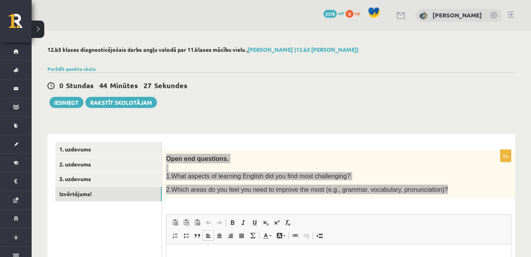
click at [196, 252] on html at bounding box center [339, 256] width 344 height 24
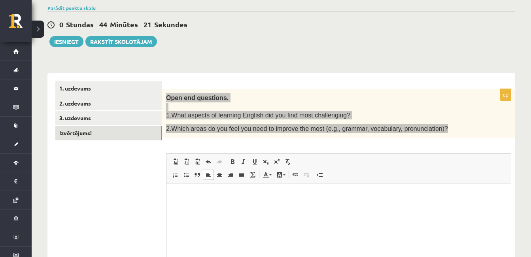
scroll to position [73, 0]
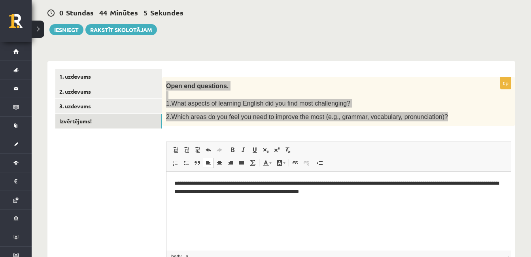
click at [298, 183] on p "**********" at bounding box center [338, 188] width 329 height 17
click at [296, 180] on p "**********" at bounding box center [338, 188] width 329 height 17
click at [256, 185] on p "**********" at bounding box center [338, 188] width 329 height 17
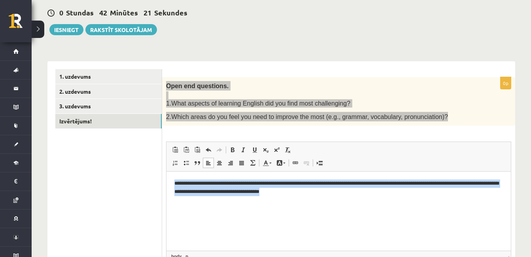
drag, startPoint x: 342, startPoint y: 194, endPoint x: 315, endPoint y: 343, distance: 151.5
click at [167, 172] on html "**********" at bounding box center [339, 188] width 344 height 32
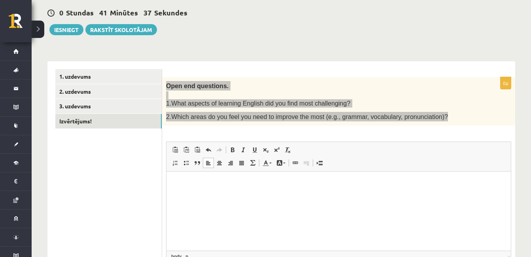
click at [202, 185] on p "Визуальный текстовый редактор, wiswyg-editor-user-answer-47363699027000" at bounding box center [338, 184] width 329 height 8
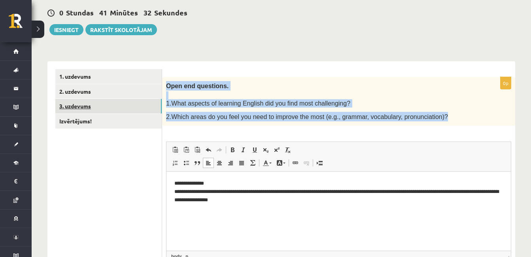
click at [99, 107] on link "3. uzdevums" at bounding box center [108, 106] width 106 height 15
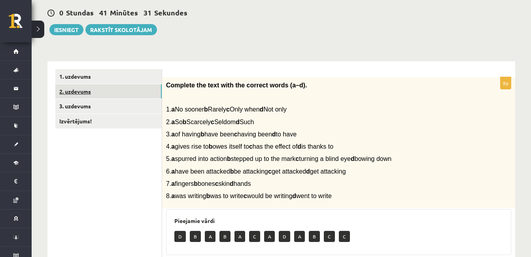
click at [102, 86] on link "2. uzdevums" at bounding box center [108, 91] width 106 height 15
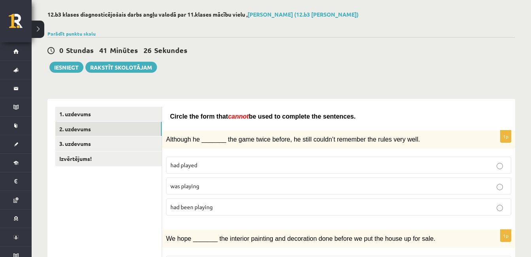
scroll to position [16, 0]
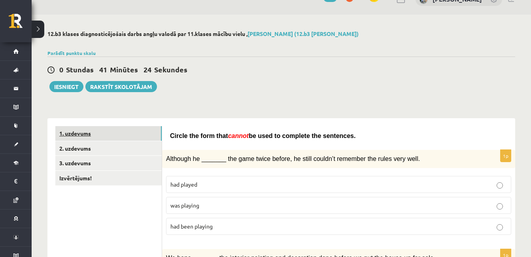
click at [89, 129] on link "1. uzdevums" at bounding box center [108, 133] width 106 height 15
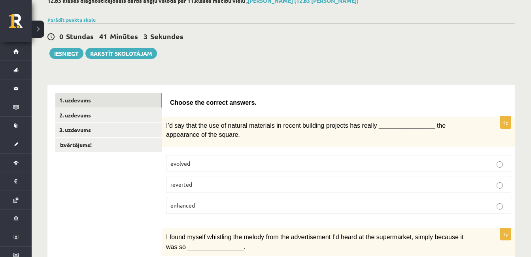
scroll to position [0, 0]
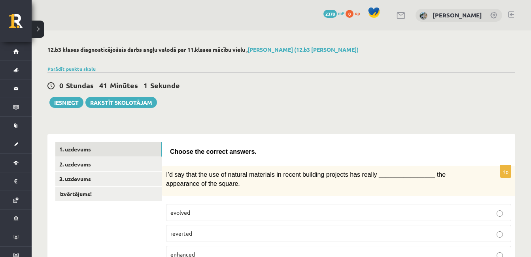
click at [363, 82] on div "0 Stundas 41 Minūtes 1 Sekunde" at bounding box center [281, 86] width 468 height 10
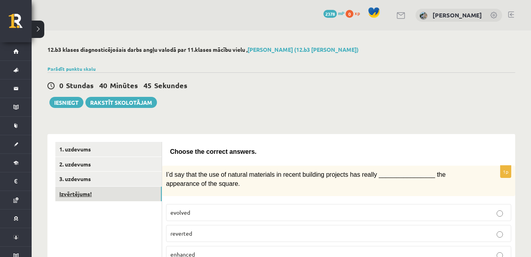
click at [92, 197] on link "Izvērtējums!" at bounding box center [108, 194] width 106 height 15
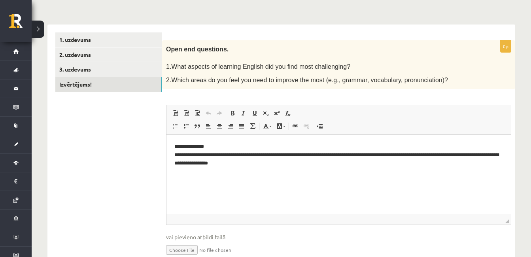
scroll to position [115, 0]
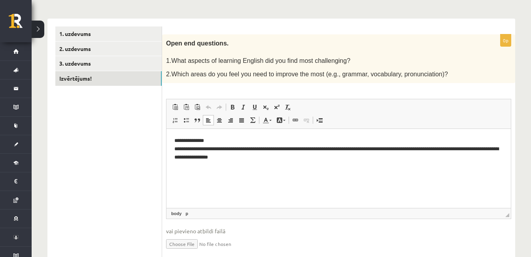
click at [281, 158] on p "**********" at bounding box center [338, 149] width 329 height 25
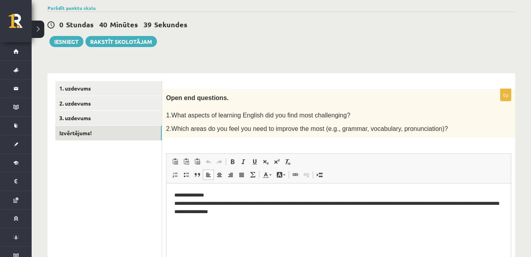
scroll to position [40, 0]
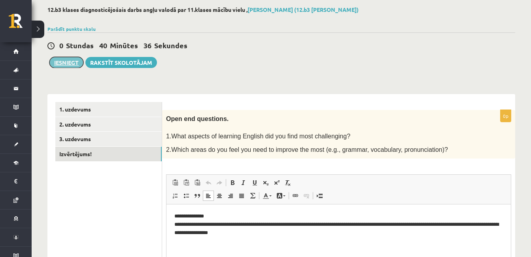
click at [66, 64] on button "Iesniegt" at bounding box center [66, 62] width 34 height 11
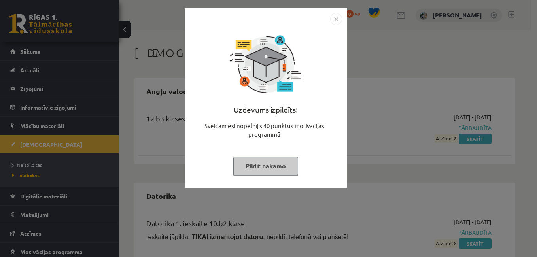
click at [268, 168] on button "Pildīt nākamo" at bounding box center [265, 166] width 65 height 18
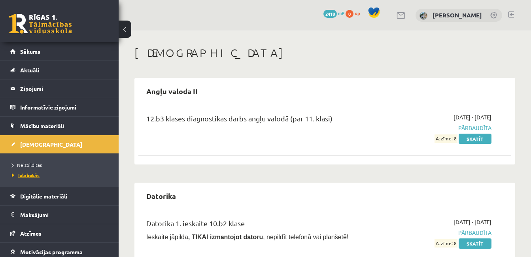
click at [26, 175] on span "Izlabotās" at bounding box center [26, 175] width 28 height 6
click at [481, 140] on link "Skatīt" at bounding box center [475, 139] width 33 height 10
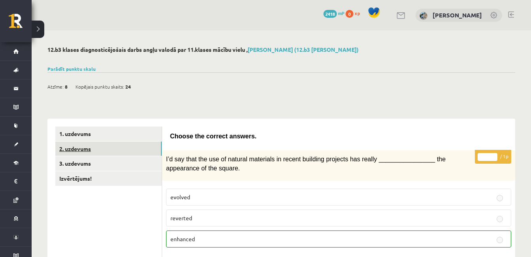
click at [79, 153] on link "2. uzdevums" at bounding box center [108, 149] width 106 height 15
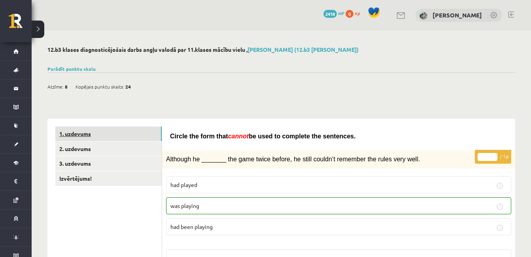
click at [81, 138] on link "1. uzdevums" at bounding box center [108, 134] width 106 height 15
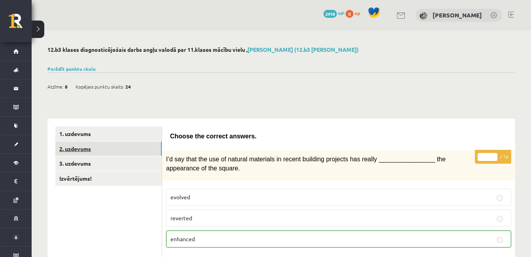
click at [96, 146] on link "2. uzdevums" at bounding box center [108, 149] width 106 height 15
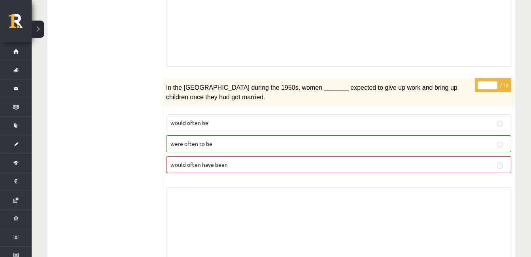
scroll to position [1621, 0]
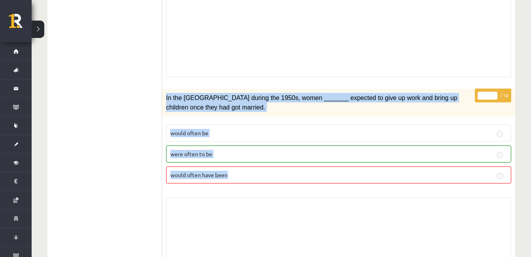
drag, startPoint x: 165, startPoint y: 62, endPoint x: 256, endPoint y: 139, distance: 119.1
click at [256, 139] on div "* / 1p In the [GEOGRAPHIC_DATA] during the 1950s, women _______ expected to giv…" at bounding box center [338, 185] width 353 height 192
copy div "In the [GEOGRAPHIC_DATA] during the 1950s, women _______ expected to give up wo…"
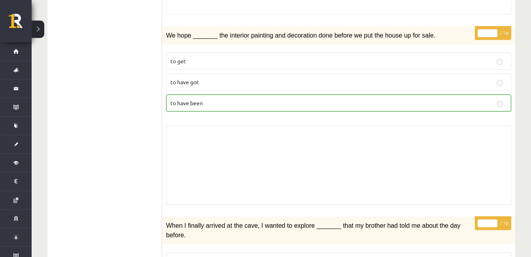
scroll to position [0, 0]
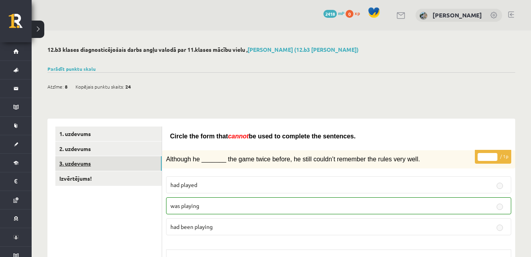
click at [77, 161] on link "3. uzdevums" at bounding box center [108, 163] width 106 height 15
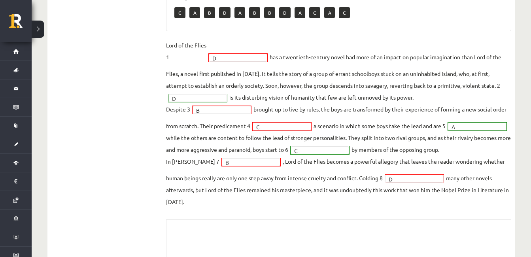
scroll to position [283, 0]
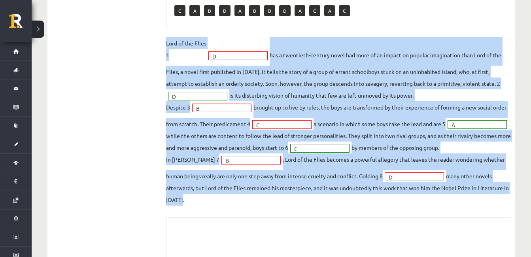
drag, startPoint x: 165, startPoint y: 39, endPoint x: 479, endPoint y: 208, distance: 357.1
click at [479, 208] on div "* / 8p Complete the text with the correct words (a–d). 1. a No sooner b Rarely …" at bounding box center [338, 75] width 353 height 449
click at [324, 60] on fieldset "Lord of the Flies 1 D * has a twentieth-century novel had more of an impact on …" at bounding box center [338, 121] width 345 height 168
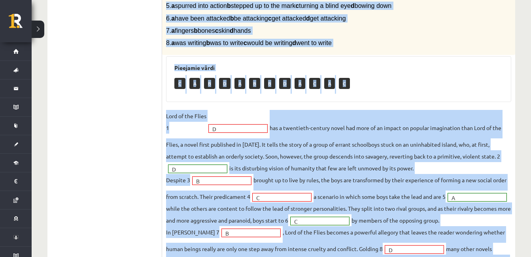
scroll to position [362, 0]
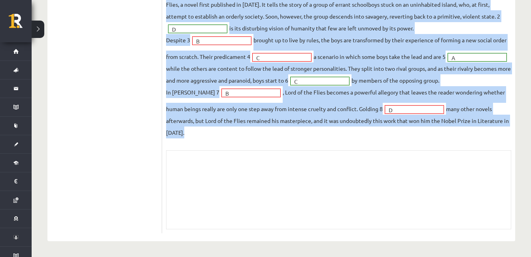
drag, startPoint x: 164, startPoint y: 83, endPoint x: 382, endPoint y: 274, distance: 289.5
copy body "Loremips dol sita cons adi elitsed doeiu (t–i). 8. u La etdolo m Aliqua e Admi …"
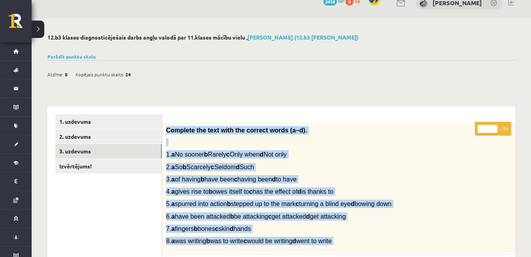
scroll to position [0, 0]
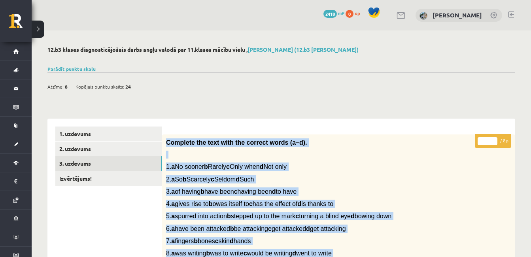
click at [453, 192] on p "3. a of having b have been c having been d to have" at bounding box center [319, 191] width 306 height 8
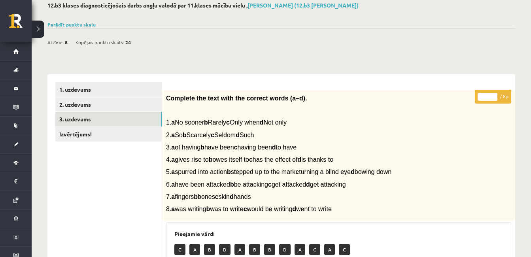
scroll to position [1, 0]
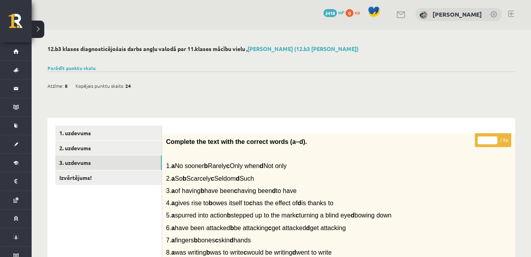
click at [32, 31] on button at bounding box center [38, 29] width 13 height 17
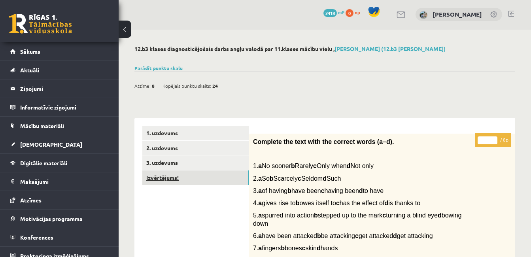
click at [174, 176] on link "Izvērtējums!" at bounding box center [195, 177] width 106 height 15
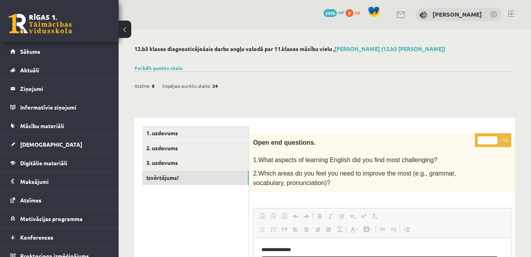
scroll to position [0, 0]
click at [155, 67] on link "Parādīt punktu skalu" at bounding box center [158, 68] width 48 height 6
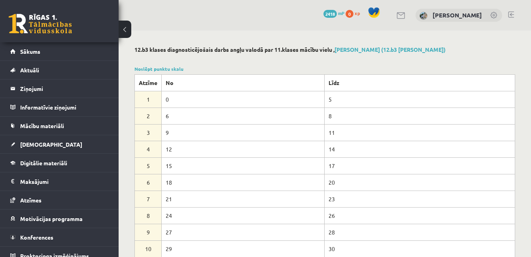
click at [34, 24] on link at bounding box center [40, 24] width 63 height 20
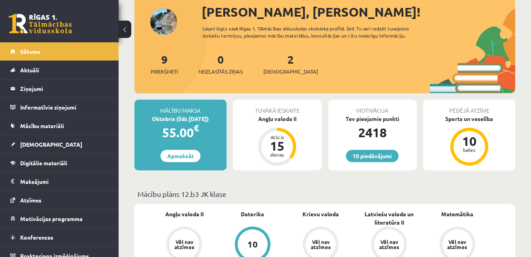
scroll to position [43, 0]
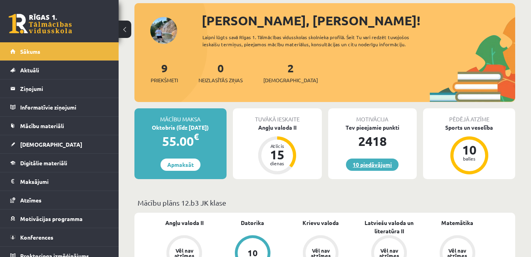
click at [375, 165] on link "10 piedāvājumi" at bounding box center [372, 165] width 53 height 12
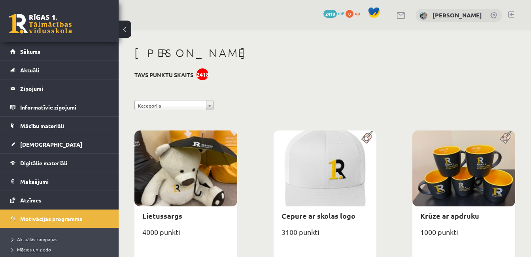
click at [45, 249] on span "Mācies un ziedo" at bounding box center [31, 249] width 39 height 6
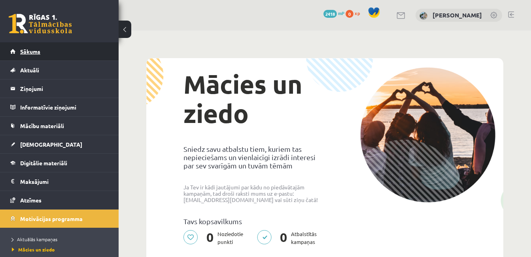
click at [59, 49] on link "Sākums" at bounding box center [59, 51] width 98 height 18
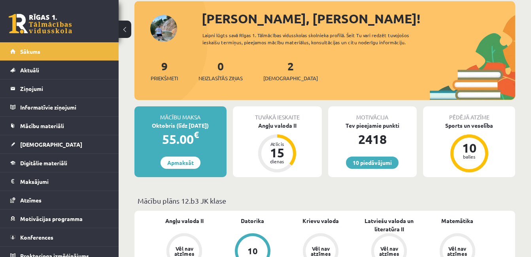
scroll to position [26, 0]
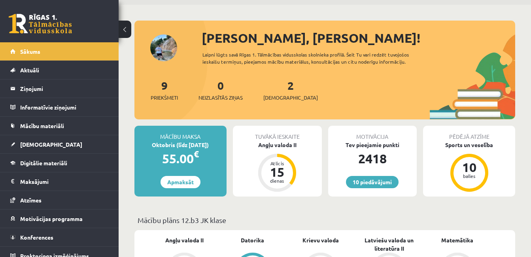
click at [42, 29] on link at bounding box center [40, 24] width 63 height 20
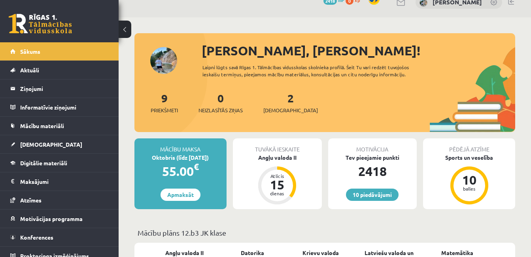
scroll to position [6, 0]
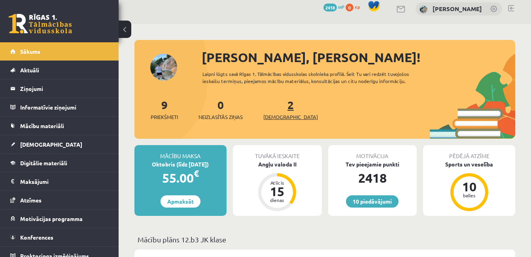
click at [280, 107] on link "2 Ieskaites" at bounding box center [290, 109] width 55 height 23
click at [278, 113] on div "2 Ieskaites" at bounding box center [290, 109] width 55 height 25
click at [277, 107] on link "2 Ieskaites" at bounding box center [290, 109] width 55 height 23
click at [276, 119] on span "[DEMOGRAPHIC_DATA]" at bounding box center [290, 117] width 55 height 8
click at [279, 109] on link "2 Ieskaites" at bounding box center [290, 109] width 55 height 23
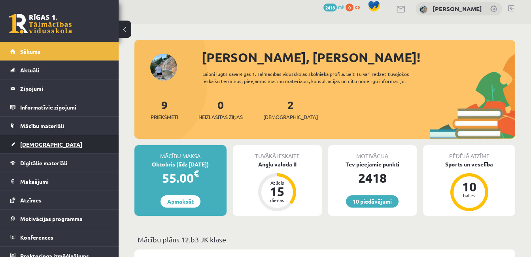
click at [30, 143] on span "[DEMOGRAPHIC_DATA]" at bounding box center [51, 144] width 62 height 7
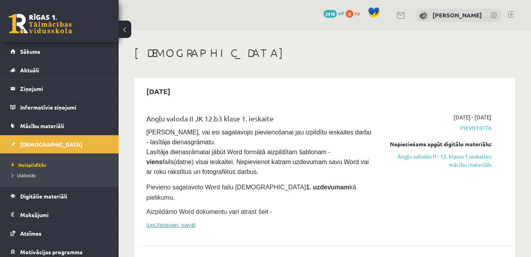
click at [196, 222] on link "[URL][DOMAIN_NAME]" at bounding box center [170, 225] width 49 height 6
click at [460, 159] on link "Angļu valodas II - 12. klases 1.ieskaites mācību materiāls" at bounding box center [437, 160] width 107 height 17
